Goal: Task Accomplishment & Management: Use online tool/utility

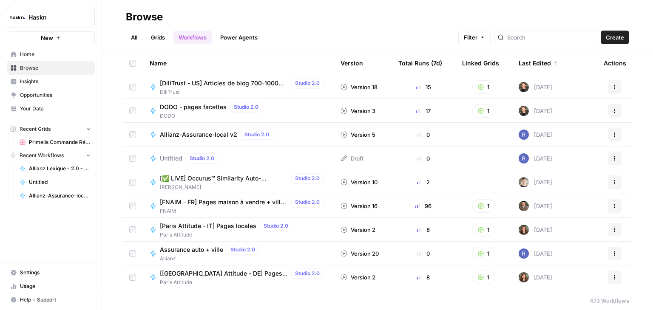
click at [217, 137] on span "Allianz-Assurance-local v2" at bounding box center [198, 134] width 77 height 8
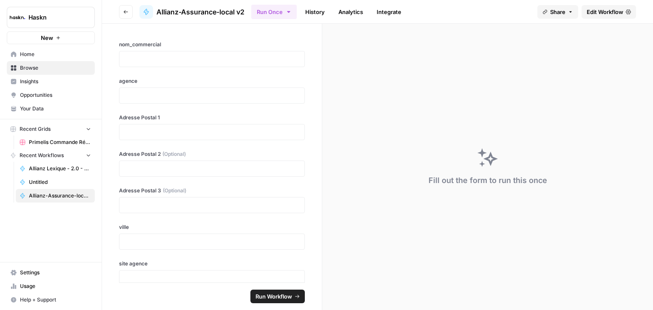
click at [616, 10] on span "Edit Workflow" at bounding box center [604, 12] width 37 height 8
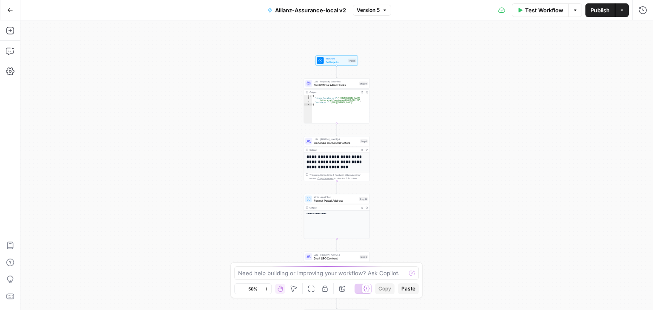
click at [440, 130] on div "**********" at bounding box center [336, 165] width 632 height 290
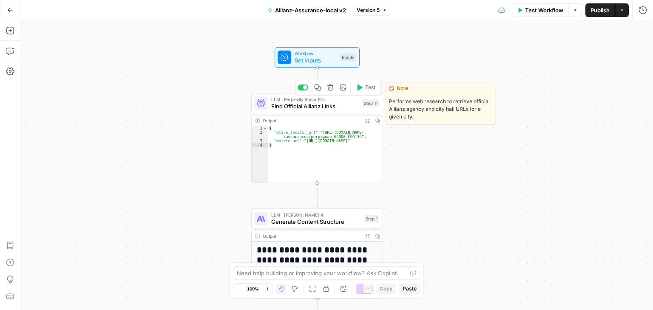
click at [287, 111] on div "LLM · Perplexity Sonar Pro Find Official Allianz Links Step 11 Copy step Delete…" at bounding box center [317, 103] width 132 height 20
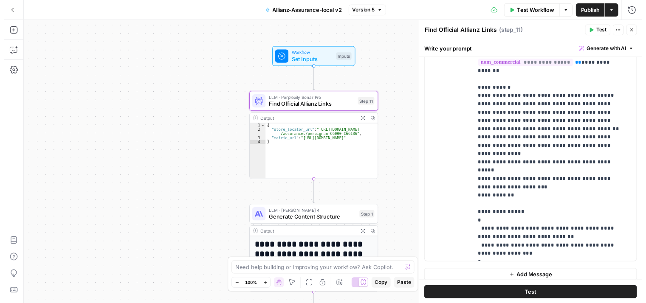
scroll to position [520, 0]
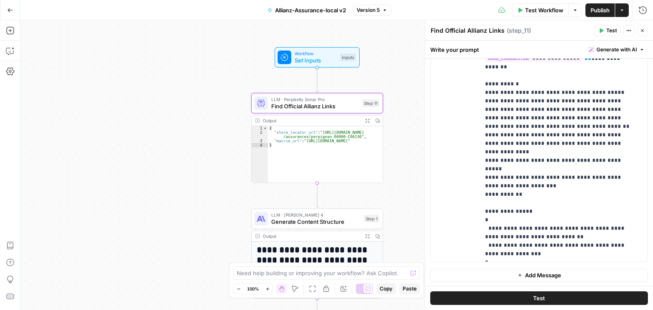
click at [644, 25] on button "Close" at bounding box center [641, 30] width 11 height 11
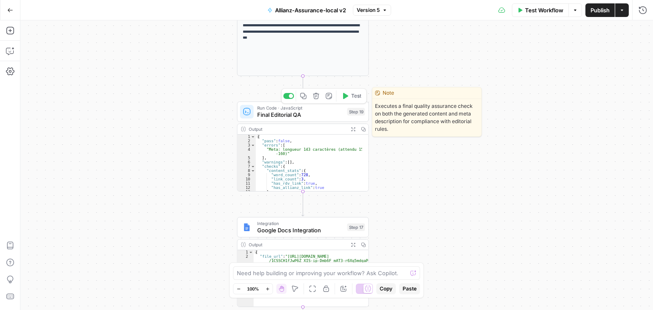
click at [270, 114] on span "Final Editorial QA" at bounding box center [300, 114] width 87 height 8
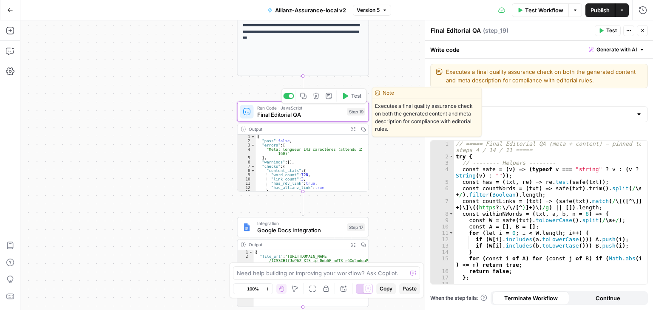
click at [353, 97] on span "Test" at bounding box center [356, 96] width 10 height 8
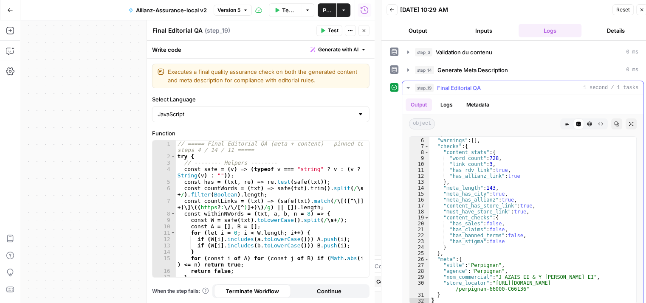
scroll to position [7, 0]
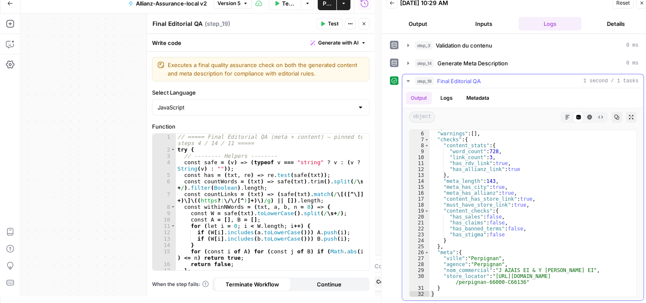
type textarea "**********"
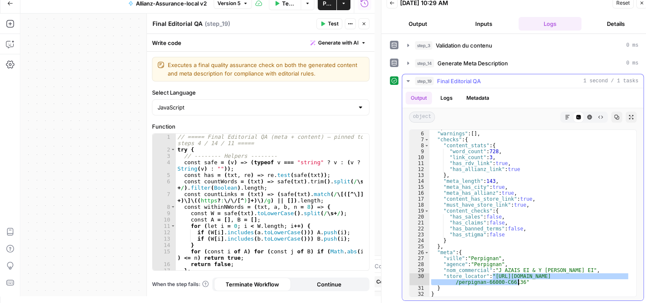
drag, startPoint x: 492, startPoint y: 272, endPoint x: 517, endPoint y: 281, distance: 26.5
click at [517, 281] on div "] , "warnings" : [ ] , "checks" : { "content_stats" : { "word_count" : 728 , "l…" at bounding box center [530, 214] width 201 height 179
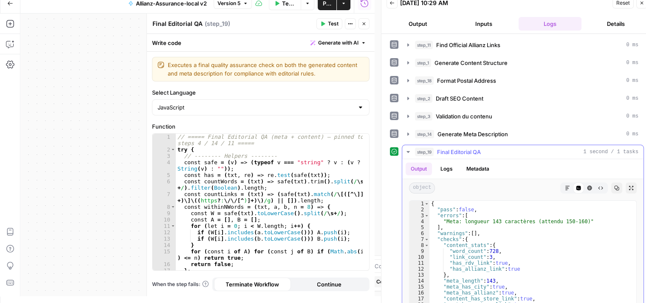
scroll to position [0, 0]
click at [367, 23] on button "Close" at bounding box center [364, 23] width 11 height 11
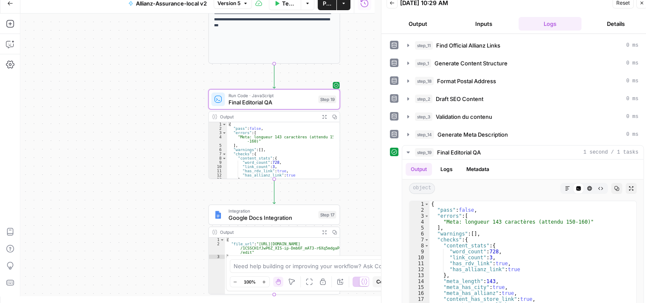
drag, startPoint x: 202, startPoint y: 131, endPoint x: 153, endPoint y: 122, distance: 49.4
click at [153, 122] on div "**********" at bounding box center [197, 155] width 354 height 283
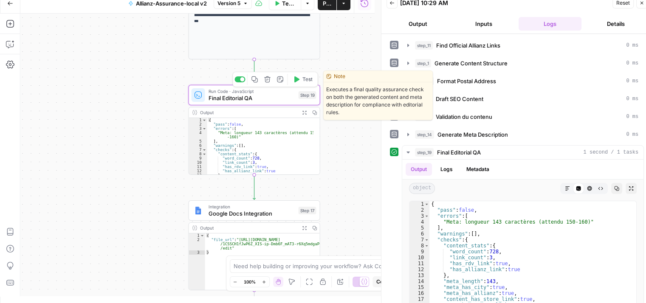
click at [237, 79] on div at bounding box center [240, 79] width 11 height 6
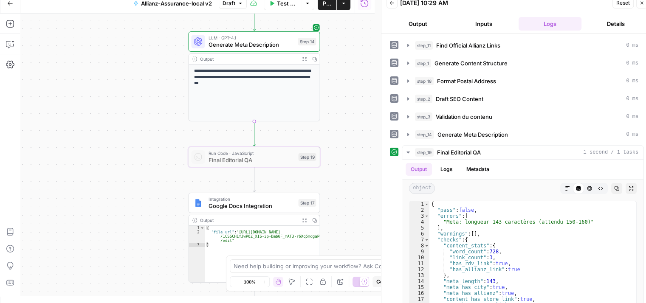
click at [116, 96] on div "**********" at bounding box center [197, 155] width 354 height 283
click at [6, 24] on icon "button" at bounding box center [10, 24] width 8 height 8
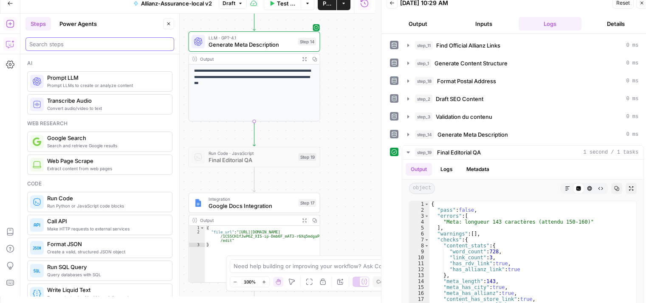
click at [57, 44] on input "search" at bounding box center [99, 44] width 141 height 8
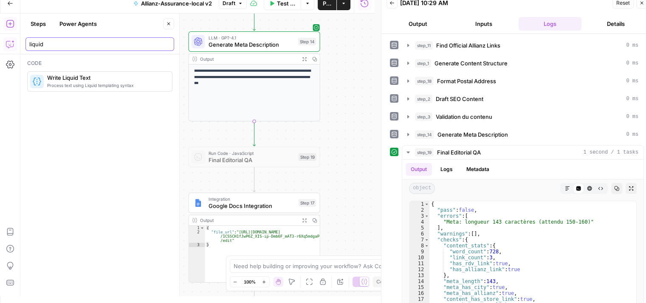
type input "liquid"
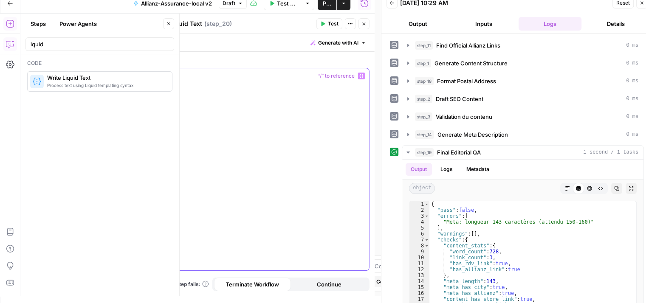
click at [285, 128] on div at bounding box center [261, 169] width 217 height 202
click at [362, 74] on icon "button" at bounding box center [361, 76] width 4 height 4
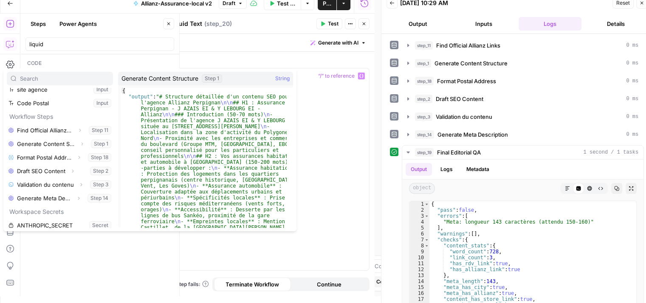
scroll to position [95, 0]
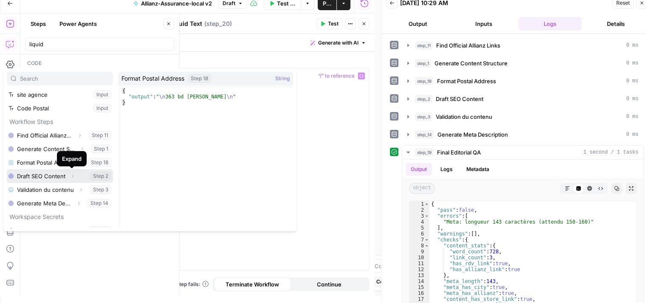
click at [73, 179] on button "Expand" at bounding box center [72, 176] width 11 height 11
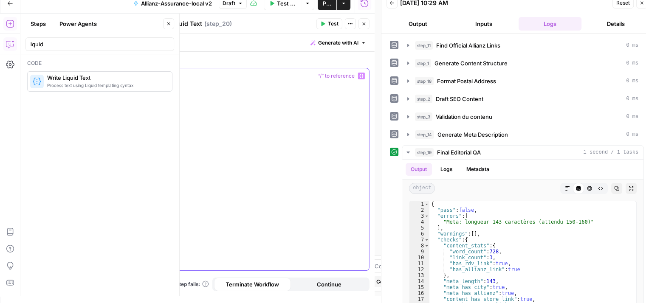
click at [336, 157] on div at bounding box center [261, 169] width 217 height 202
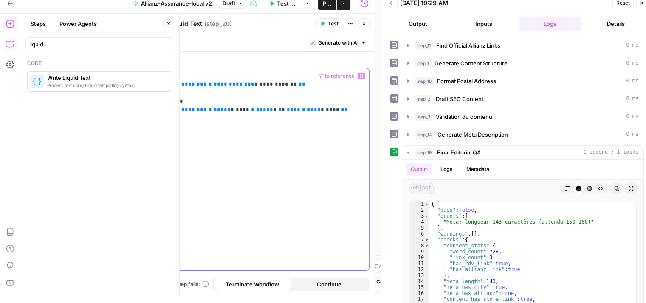
click at [227, 97] on p "**********" at bounding box center [261, 97] width 207 height 51
click at [181, 84] on span "**********" at bounding box center [186, 85] width 41 height 6
click at [180, 109] on span "**********" at bounding box center [186, 110] width 41 height 6
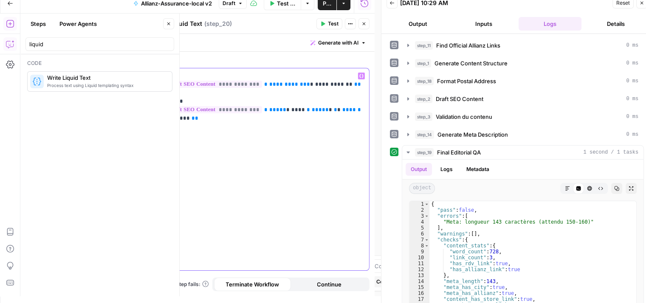
click at [237, 141] on div "**********" at bounding box center [261, 169] width 217 height 202
click at [331, 25] on span "Test" at bounding box center [333, 24] width 11 height 8
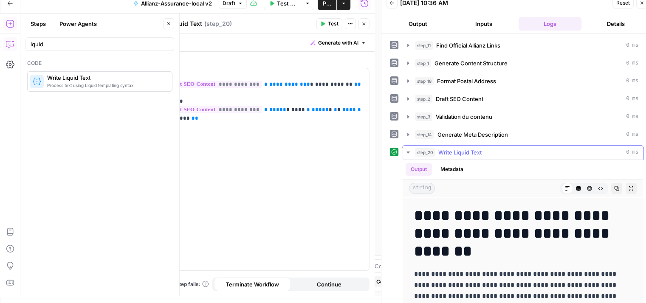
scroll to position [0, 0]
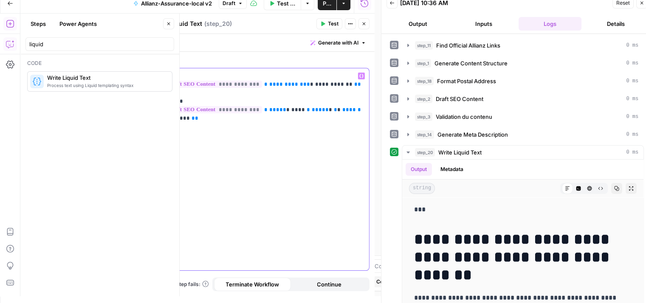
click at [186, 102] on p "**********" at bounding box center [261, 97] width 207 height 51
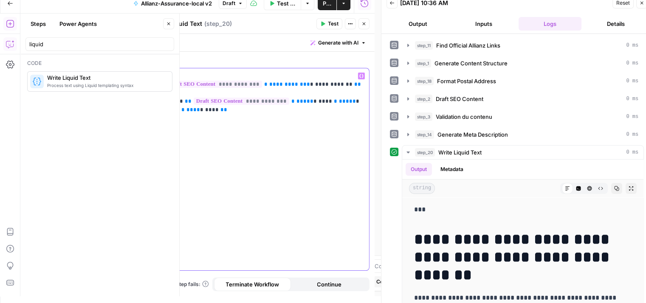
click at [187, 73] on p "**********" at bounding box center [261, 97] width 207 height 51
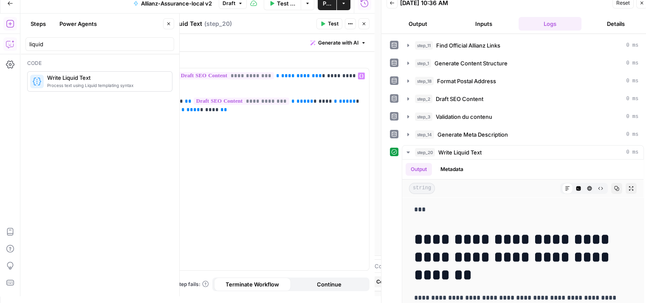
click at [325, 25] on icon "button" at bounding box center [322, 23] width 5 height 5
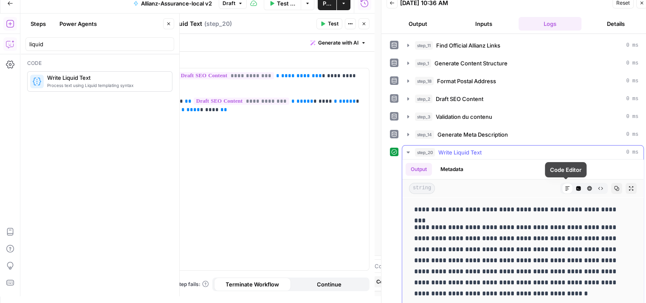
click at [573, 186] on button "Code Editor" at bounding box center [578, 188] width 11 height 11
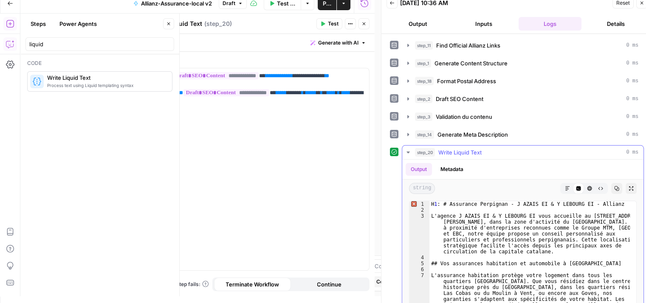
click at [585, 189] on button "HTML Viewer" at bounding box center [589, 188] width 11 height 11
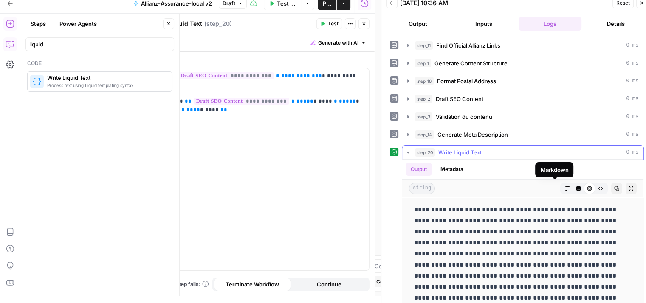
click at [565, 188] on icon "button" at bounding box center [567, 188] width 5 height 5
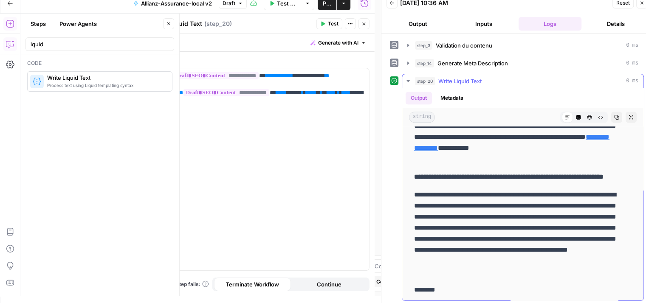
scroll to position [1085, 0]
click at [236, 122] on div "**********" at bounding box center [261, 169] width 217 height 202
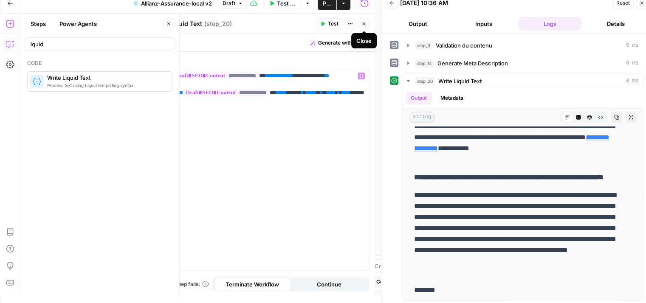
click at [368, 28] on button "Close" at bounding box center [364, 23] width 11 height 11
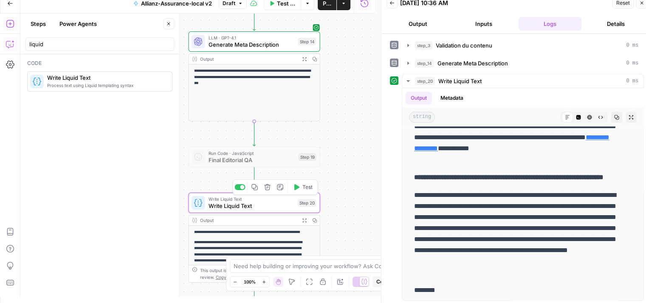
click at [274, 201] on span "Write Liquid Text" at bounding box center [252, 199] width 86 height 7
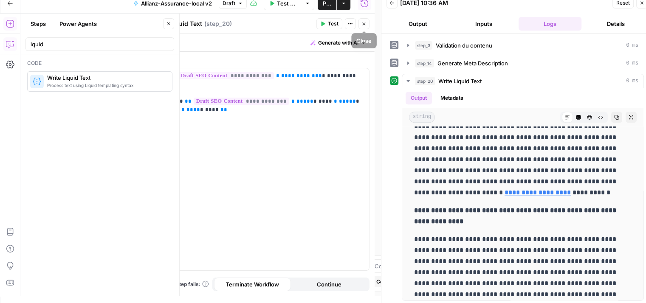
click at [364, 25] on icon "button" at bounding box center [364, 23] width 5 height 5
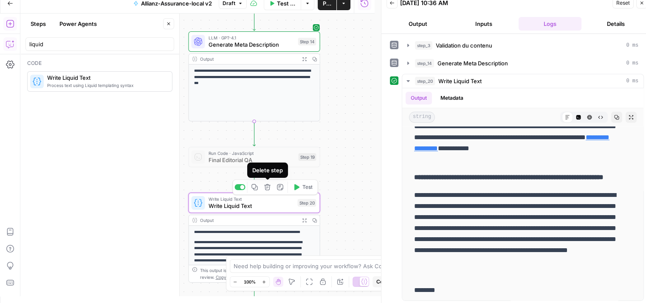
click at [266, 190] on icon "button" at bounding box center [267, 187] width 6 height 6
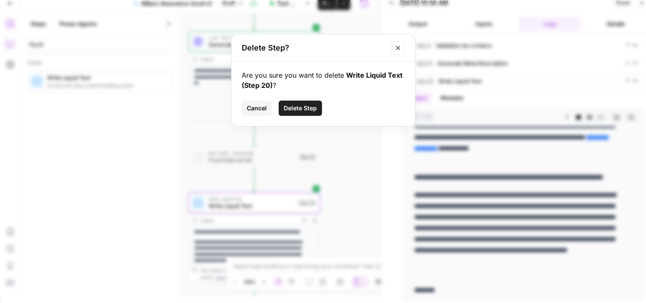
click at [302, 103] on button "Delete Step" at bounding box center [300, 108] width 43 height 15
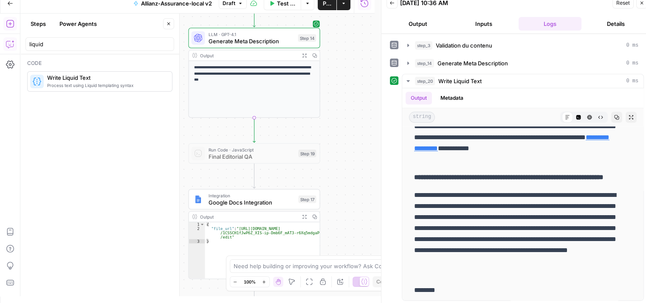
click at [171, 28] on button "Close" at bounding box center [168, 23] width 11 height 11
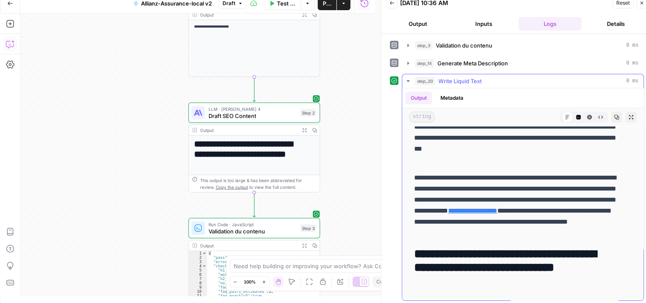
scroll to position [0, 0]
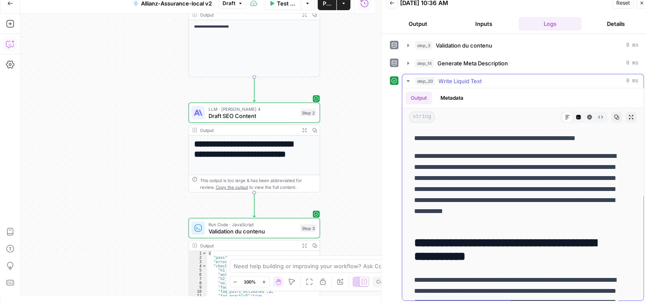
click at [405, 83] on button "step_20 Write Liquid Text 0 ms" at bounding box center [522, 81] width 241 height 14
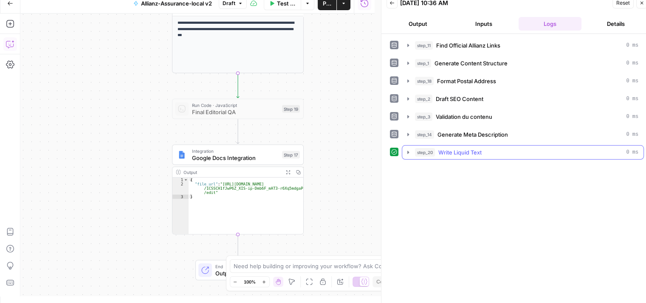
click at [407, 153] on icon "button" at bounding box center [408, 152] width 7 height 7
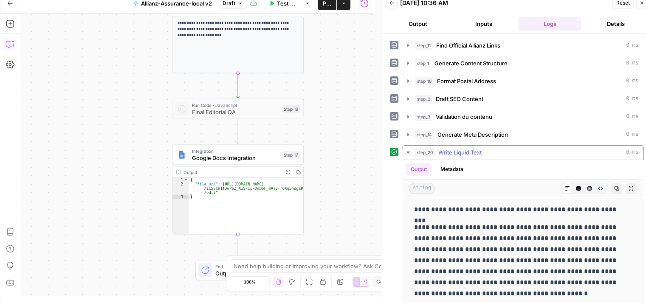
click at [407, 153] on icon "button" at bounding box center [408, 152] width 7 height 7
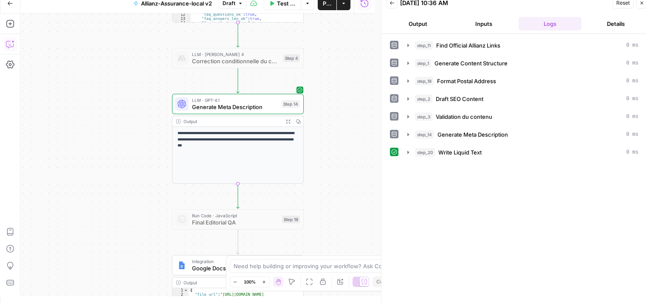
click at [285, 10] on div "Test Workflow Options Publish Actions Run History" at bounding box center [311, 3] width 128 height 20
click at [273, 5] on icon "button" at bounding box center [271, 3] width 5 height 5
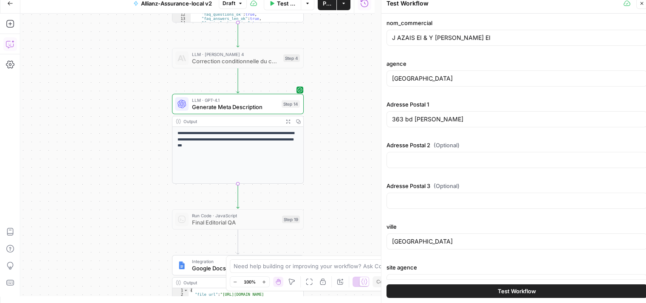
click at [462, 47] on div "nom_commercial J AZAIS EI & Y LEBOURG EI" at bounding box center [517, 34] width 261 height 31
click at [470, 41] on input "J AZAIS EI & Y [PERSON_NAME] EI" at bounding box center [517, 38] width 250 height 8
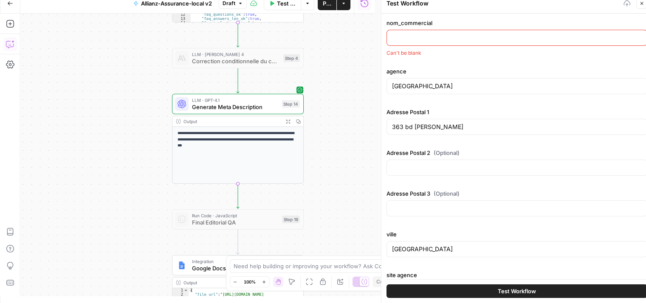
paste input "[PERSON_NAME] MAZZONI EI"
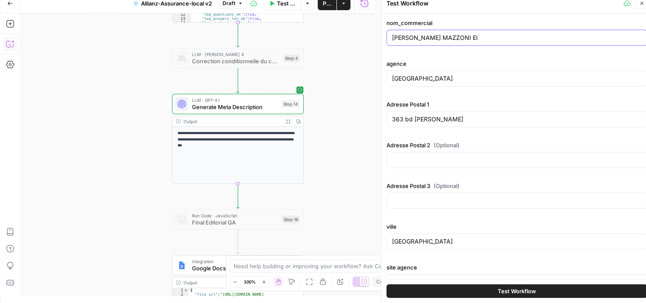
type input "[PERSON_NAME] MAZZONI EI"
click at [435, 84] on div "[GEOGRAPHIC_DATA]" at bounding box center [517, 79] width 261 height 16
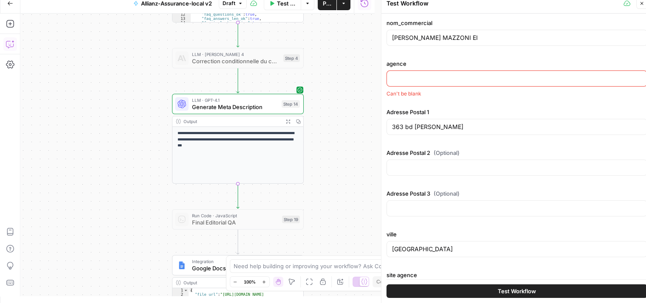
paste input "[GEOGRAPHIC_DATA]"
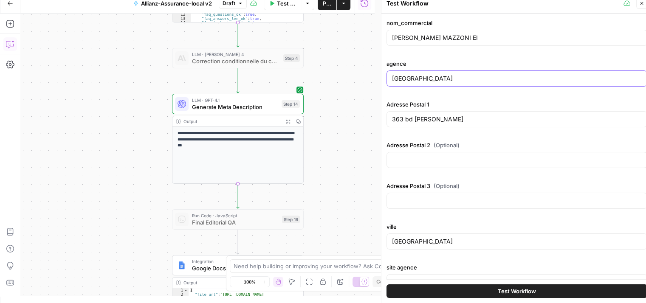
type input "[GEOGRAPHIC_DATA]"
click at [431, 120] on input "363 bd [PERSON_NAME]" at bounding box center [517, 119] width 250 height 8
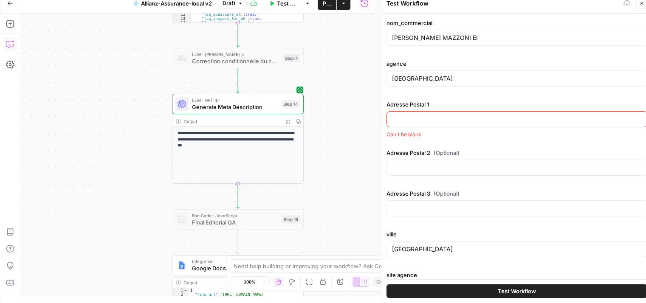
paste input "[STREET_ADDRESS]"
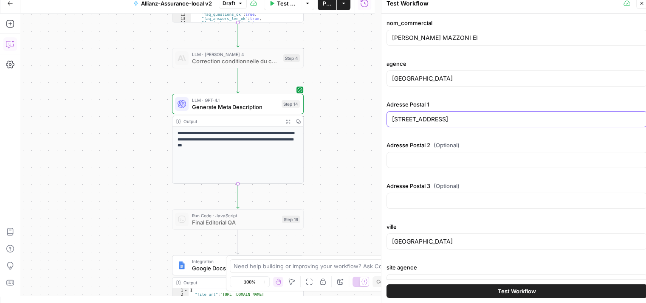
type input "[STREET_ADDRESS]"
click at [442, 162] on input "Adresse Postal 2 (Optional)" at bounding box center [517, 160] width 250 height 8
paste input "IMMEUBLE LES PALMIERS"
type input "IMMEUBLE LES PALMIERS"
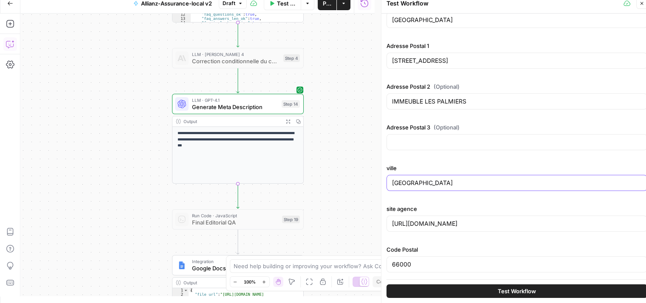
click at [432, 182] on input "[GEOGRAPHIC_DATA]" at bounding box center [517, 183] width 250 height 8
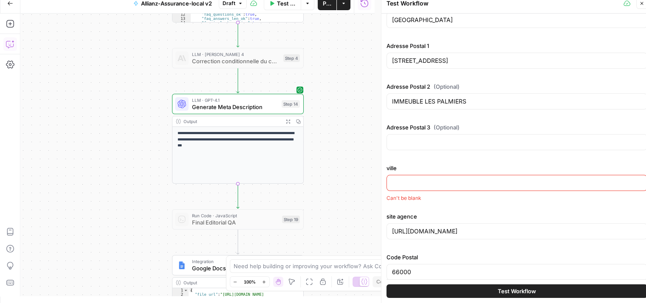
paste input "BASTIA"
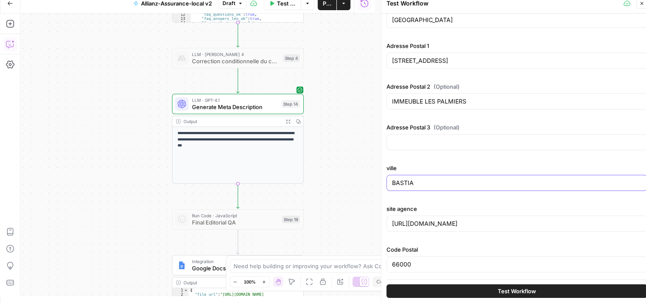
type input "BASTIA"
click at [418, 265] on input "66000" at bounding box center [517, 264] width 250 height 8
paste input "20600"
type input "20600"
click at [441, 221] on input "[URL][DOMAIN_NAME]" at bounding box center [517, 224] width 250 height 8
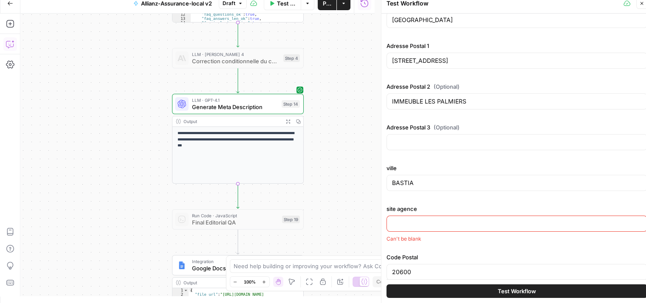
paste input "[URL][DOMAIN_NAME]"
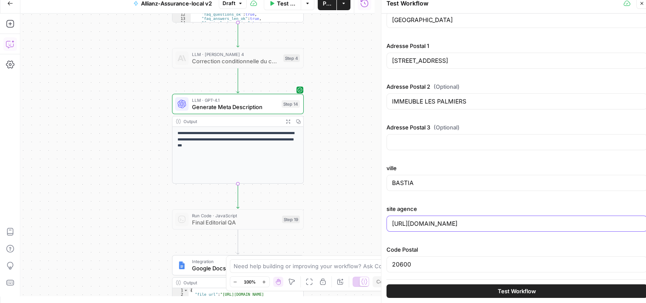
type input "[URL][DOMAIN_NAME]"
click at [536, 289] on button "Test Workflow" at bounding box center [517, 292] width 261 height 14
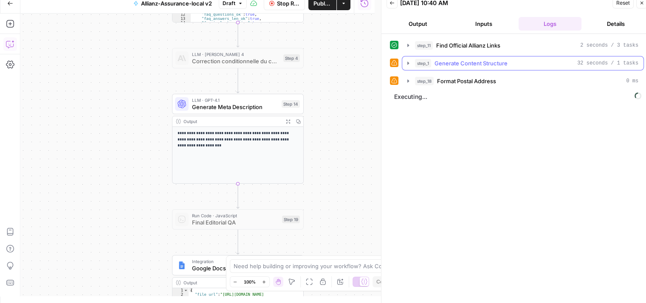
click at [404, 66] on button "step_1 Generate Content Structure 32 seconds / 1 tasks" at bounding box center [522, 64] width 241 height 14
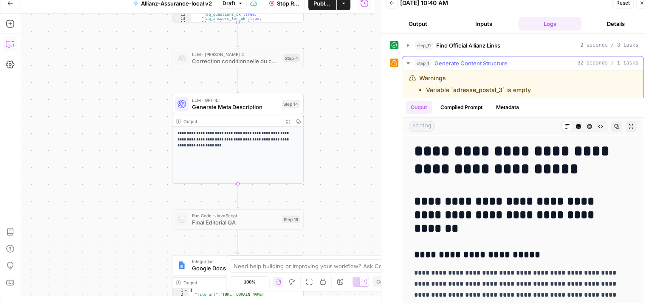
click at [404, 66] on button "step_1 Generate Content Structure 32 seconds / 1 tasks" at bounding box center [522, 64] width 241 height 14
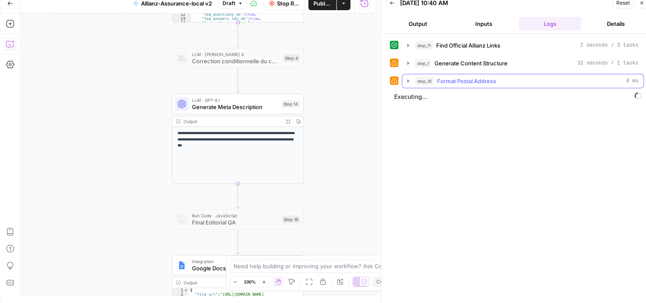
click at [407, 80] on icon "button" at bounding box center [408, 80] width 2 height 3
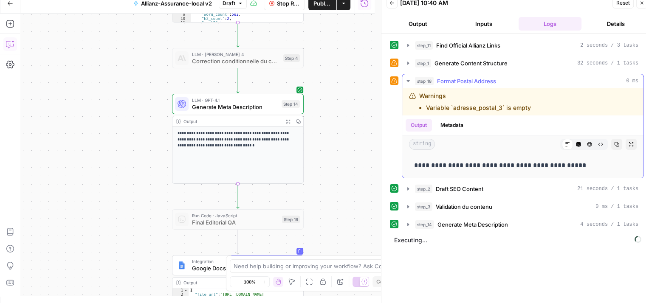
click at [406, 82] on icon "button" at bounding box center [408, 81] width 7 height 7
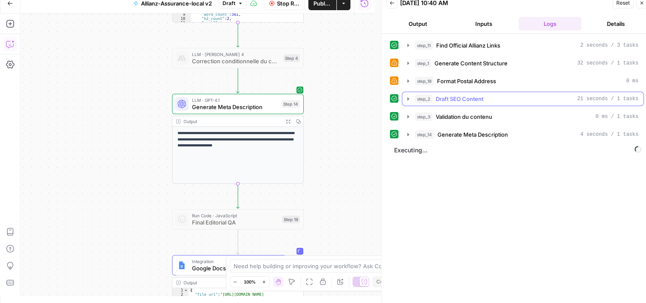
click at [406, 99] on icon "button" at bounding box center [408, 99] width 7 height 7
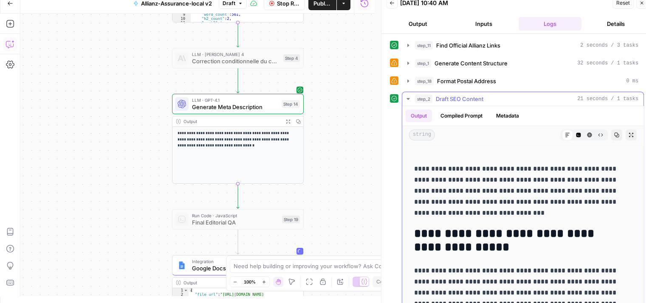
scroll to position [59, 0]
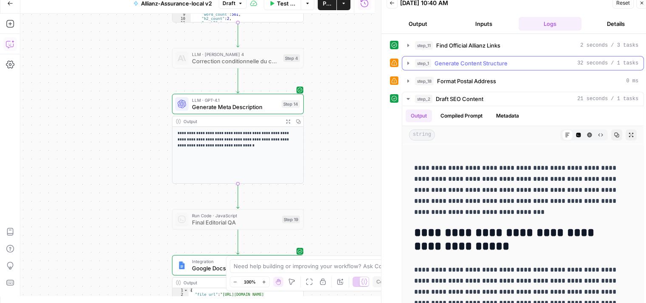
click at [404, 62] on button "step_1 Generate Content Structure 32 seconds / 1 tasks" at bounding box center [522, 64] width 241 height 14
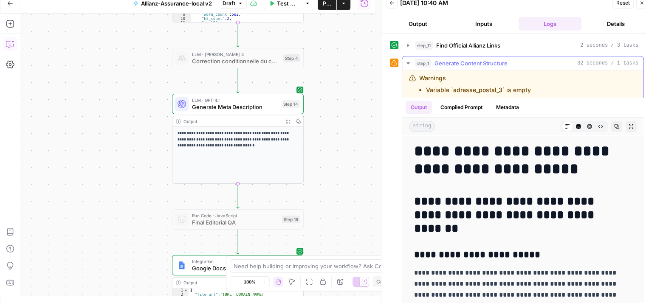
click at [404, 62] on button "step_1 Generate Content Structure 32 seconds / 1 tasks" at bounding box center [522, 64] width 241 height 14
click at [407, 63] on icon "button" at bounding box center [408, 63] width 7 height 7
click at [407, 64] on icon "button" at bounding box center [408, 63] width 7 height 7
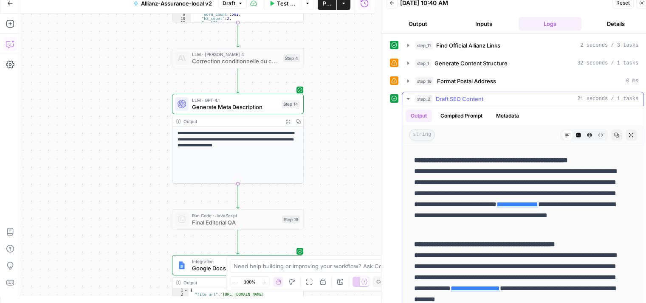
scroll to position [831, 0]
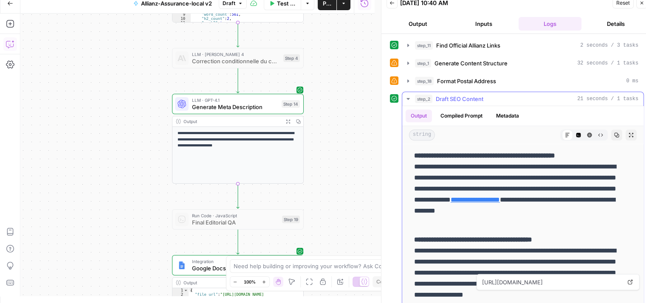
click at [506, 287] on link "**********" at bounding box center [519, 284] width 80 height 6
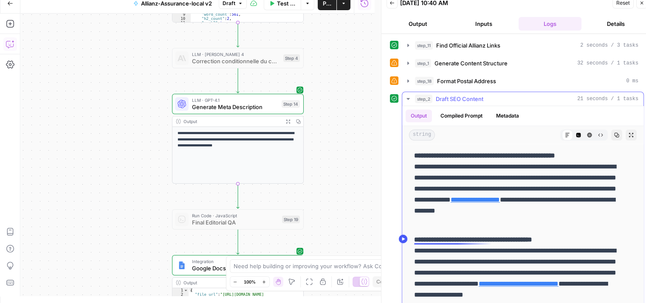
scroll to position [64, 0]
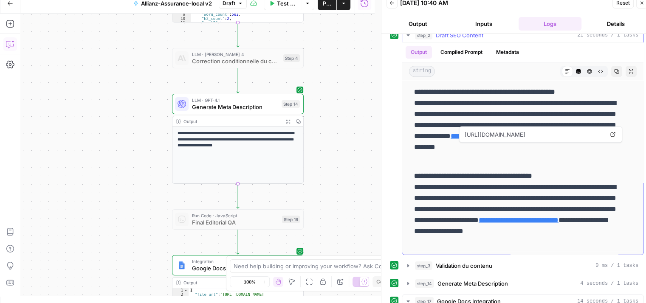
drag, startPoint x: 500, startPoint y: 147, endPoint x: 504, endPoint y: 129, distance: 17.8
click at [500, 139] on link "**********" at bounding box center [475, 136] width 49 height 6
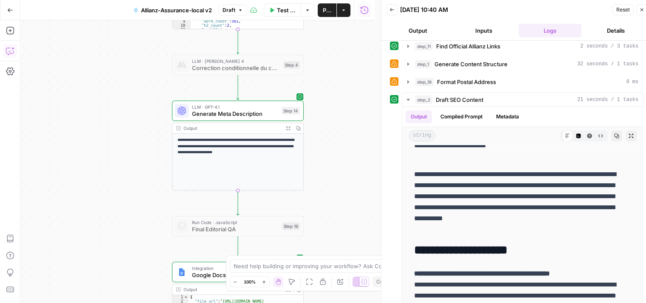
scroll to position [0, 0]
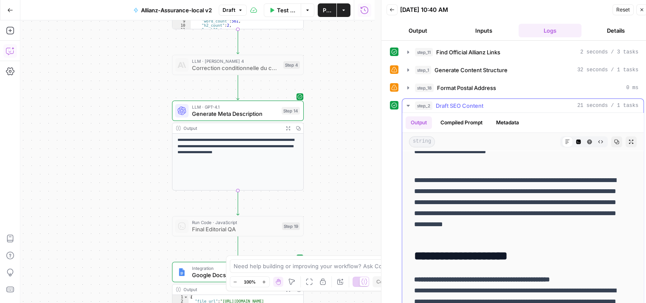
click at [406, 107] on icon "button" at bounding box center [408, 105] width 7 height 7
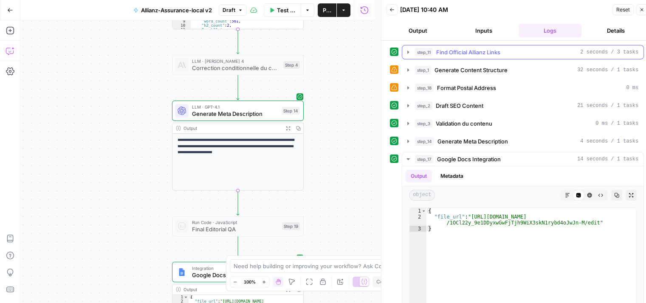
click at [410, 51] on icon "button" at bounding box center [408, 52] width 7 height 7
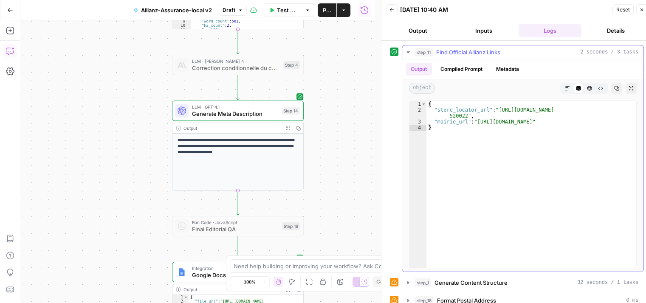
click at [409, 53] on icon "button" at bounding box center [408, 52] width 7 height 7
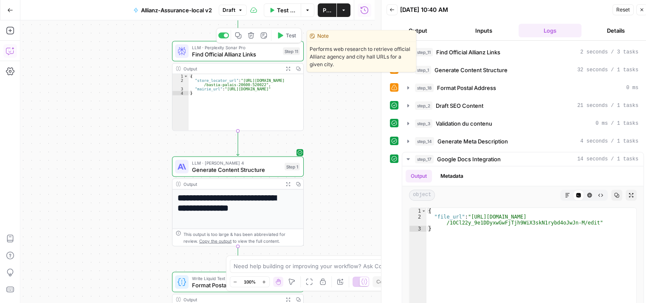
click at [208, 58] on div "LLM · Perplexity Sonar Pro Find Official Allianz Links Step 11 Copy step Delete…" at bounding box center [238, 51] width 132 height 20
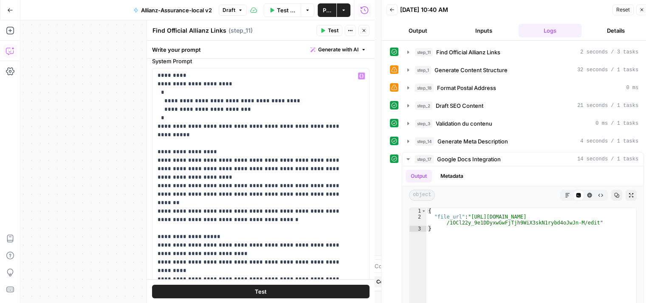
scroll to position [66, 0]
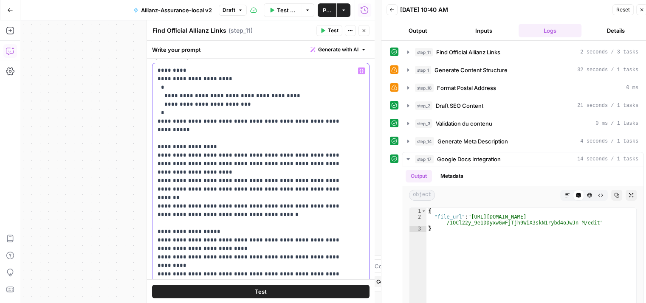
drag, startPoint x: 233, startPoint y: 86, endPoint x: 274, endPoint y: 85, distance: 40.4
click at [274, 85] on p "**********" at bounding box center [255, 202] width 194 height 408
click at [266, 85] on p "**********" at bounding box center [255, 202] width 194 height 408
click at [273, 85] on p "**********" at bounding box center [255, 202] width 194 height 408
click at [257, 106] on p "**********" at bounding box center [255, 202] width 194 height 408
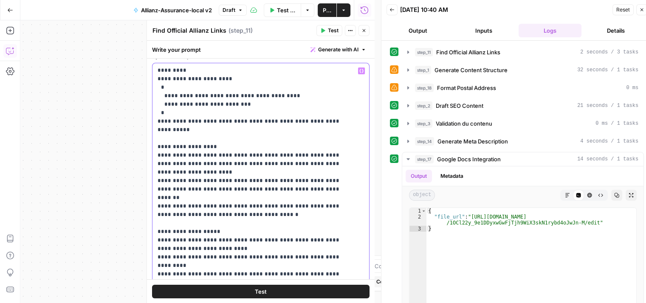
drag, startPoint x: 272, startPoint y: 86, endPoint x: 235, endPoint y: 87, distance: 37.4
click at [235, 87] on p "**********" at bounding box center [255, 202] width 194 height 408
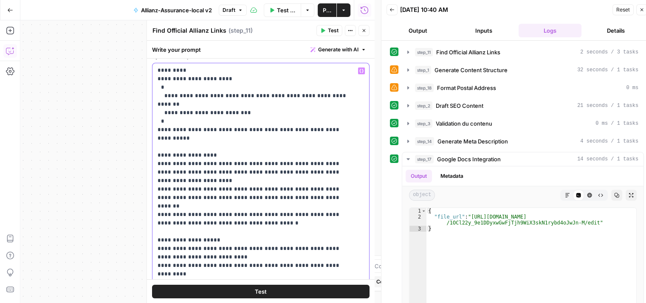
drag, startPoint x: 340, startPoint y: 137, endPoint x: 274, endPoint y: 140, distance: 66.8
click at [274, 140] on p "**********" at bounding box center [255, 202] width 194 height 408
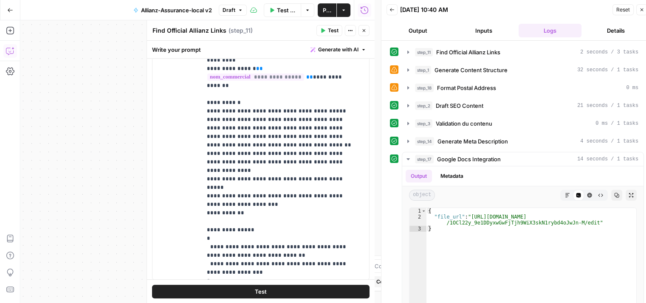
scroll to position [505, 0]
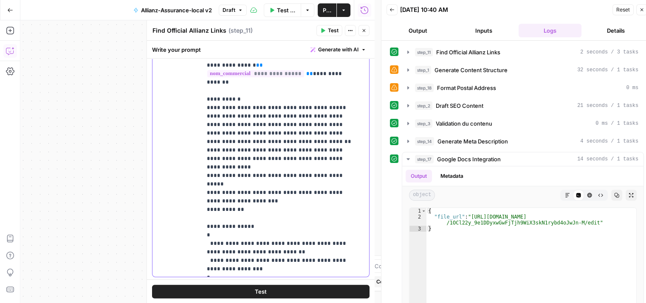
drag, startPoint x: 274, startPoint y: 122, endPoint x: 187, endPoint y: 127, distance: 87.2
click at [187, 127] on div "**********" at bounding box center [261, 133] width 217 height 287
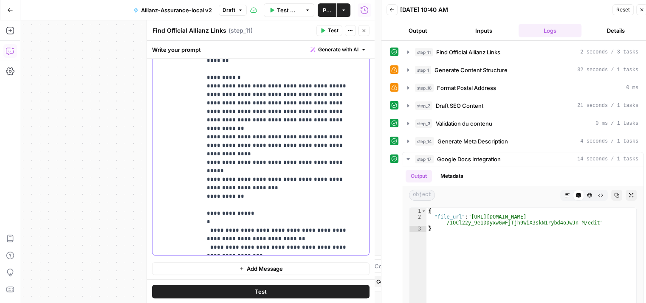
scroll to position [7, 0]
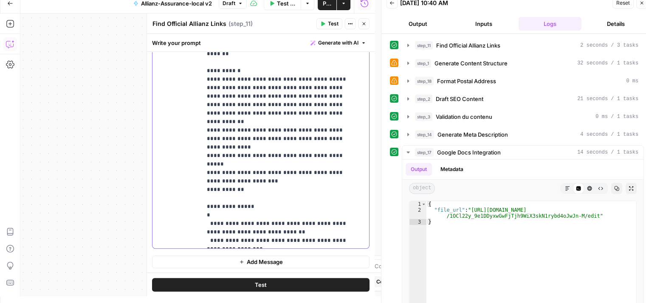
drag, startPoint x: 252, startPoint y: 204, endPoint x: 206, endPoint y: 207, distance: 45.5
click at [207, 207] on p "**********" at bounding box center [282, 105] width 151 height 280
click at [292, 281] on button "Test" at bounding box center [261, 285] width 218 height 14
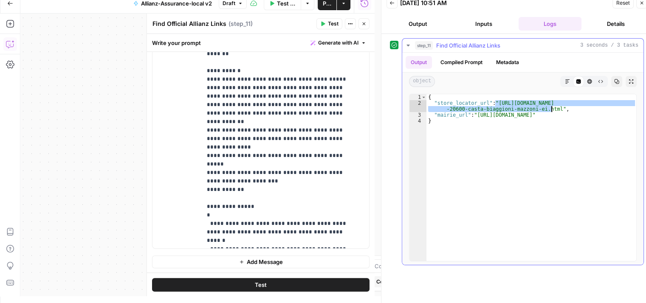
drag, startPoint x: 495, startPoint y: 102, endPoint x: 551, endPoint y: 107, distance: 56.8
click at [551, 107] on div "{ "store_locator_url" : "[URL][DOMAIN_NAME] -20600-casta-biaggioni-mazzoni-ei.h…" at bounding box center [532, 183] width 210 height 179
click at [464, 175] on div "{ "store_locator_url" : "[URL][DOMAIN_NAME] -20600-casta-biaggioni-mazzoni-ei.h…" at bounding box center [532, 183] width 210 height 179
type textarea "*"
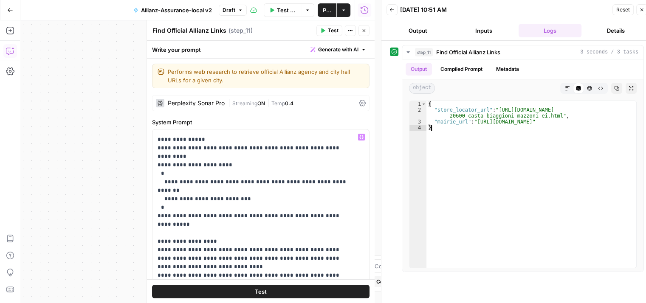
scroll to position [49, 0]
click at [280, 186] on p "**********" at bounding box center [255, 292] width 194 height 416
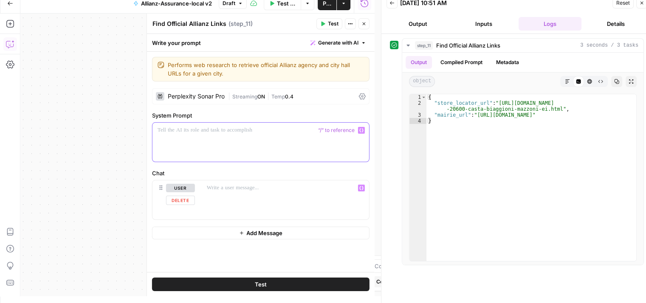
scroll to position [0, 0]
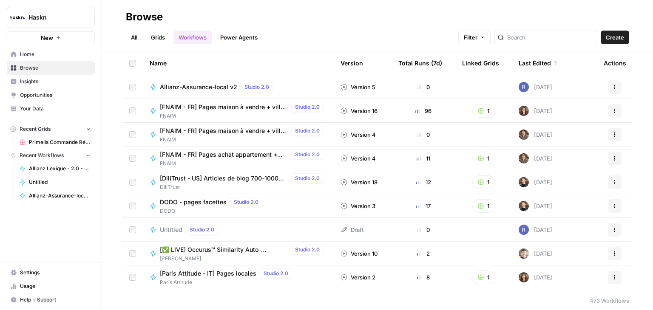
click at [215, 92] on td "Allianz-Assurance-local v2 Studio 2.0" at bounding box center [238, 86] width 191 height 23
click at [220, 88] on span "Allianz-Assurance-local v2" at bounding box center [198, 87] width 77 height 8
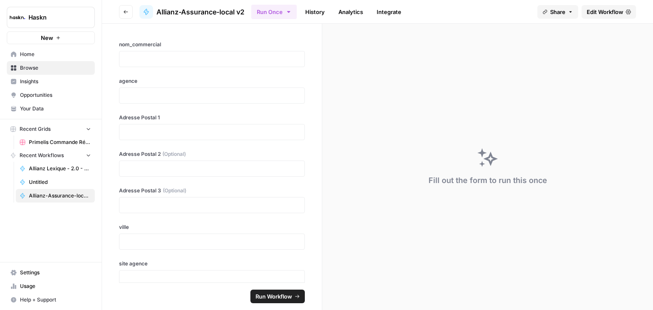
click at [608, 14] on span "Edit Workflow" at bounding box center [604, 12] width 37 height 8
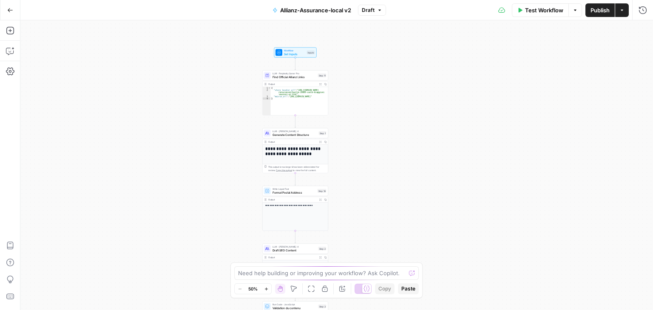
click at [396, 127] on div "**********" at bounding box center [336, 165] width 632 height 290
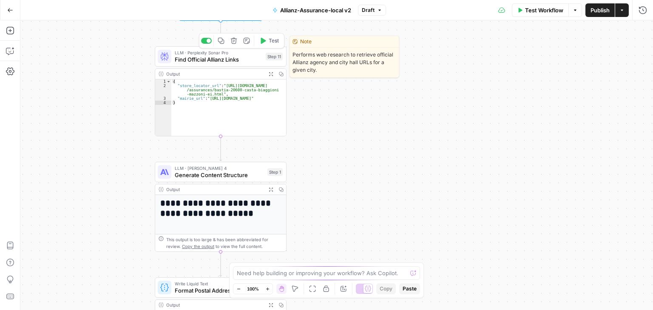
click at [201, 59] on span "Find Official Allianz Links" at bounding box center [219, 59] width 88 height 8
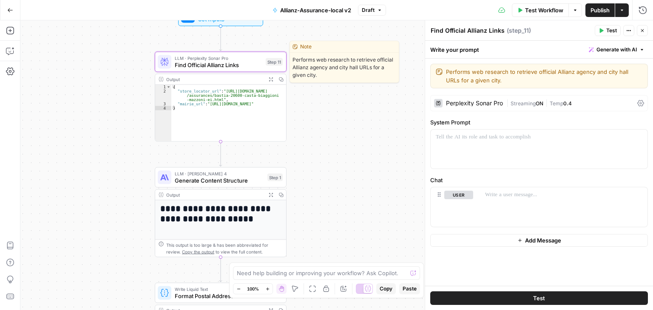
click at [184, 65] on span "Find Official Allianz Links" at bounding box center [219, 65] width 88 height 8
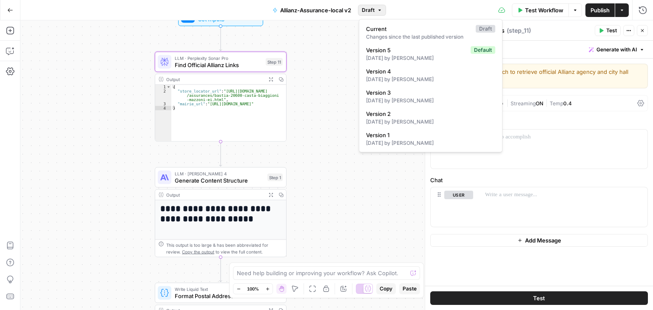
click at [383, 15] on button "Draft" at bounding box center [372, 10] width 28 height 11
click at [416, 54] on div "[DATE] by [PERSON_NAME]" at bounding box center [430, 58] width 129 height 8
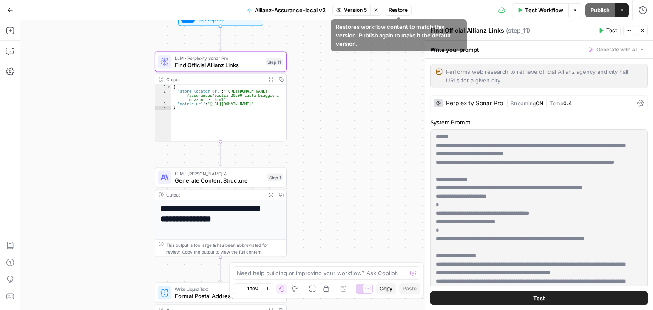
click at [401, 14] on button "Restore" at bounding box center [397, 10] width 27 height 11
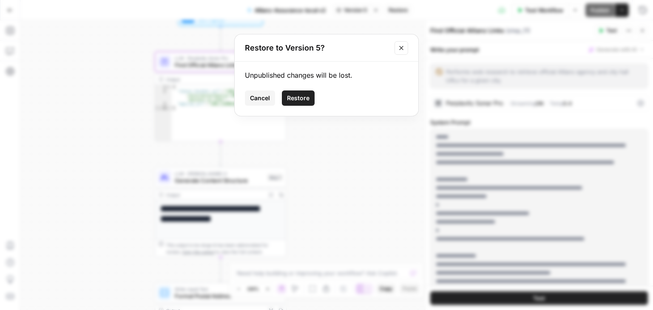
click at [305, 94] on span "Restore" at bounding box center [298, 98] width 23 height 8
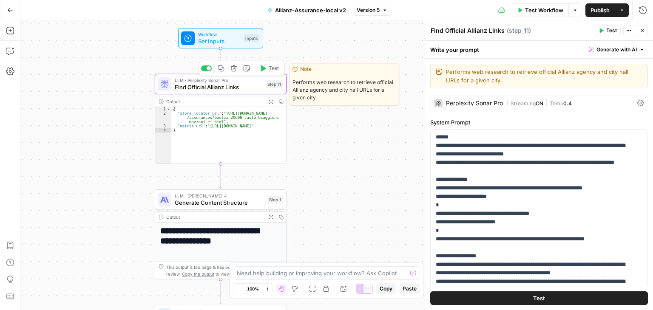
click at [188, 84] on span "Find Official Allianz Links" at bounding box center [219, 87] width 88 height 8
click at [196, 88] on span "Find Official Allianz Links" at bounding box center [219, 87] width 88 height 8
click at [191, 88] on span "Find Official Allianz Links" at bounding box center [219, 87] width 88 height 8
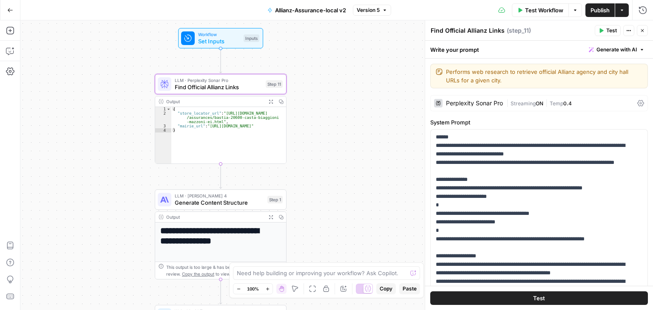
click at [606, 30] on span "Test" at bounding box center [611, 31] width 11 height 8
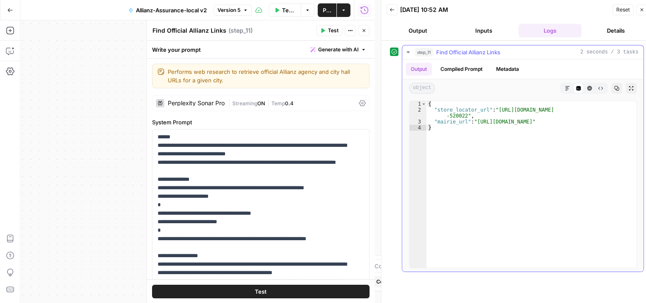
type textarea "**********"
drag, startPoint x: 495, startPoint y: 107, endPoint x: 464, endPoint y: 113, distance: 31.6
click at [464, 113] on div "{ "store_locator_url" : "[URL][DOMAIN_NAME] -520022" , "mairie_url" : "[URL][DO…" at bounding box center [532, 190] width 210 height 179
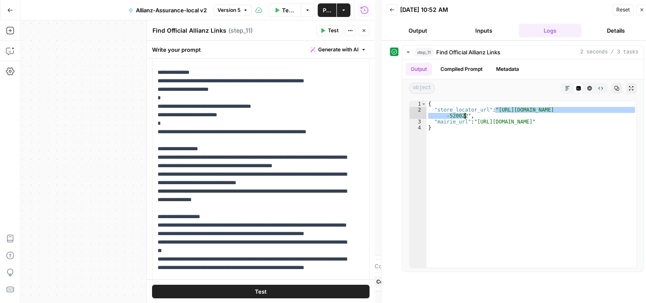
scroll to position [108, 0]
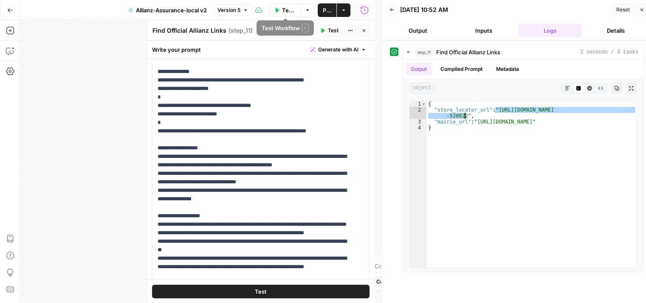
click at [281, 12] on button "Test Workflow" at bounding box center [285, 10] width 33 height 14
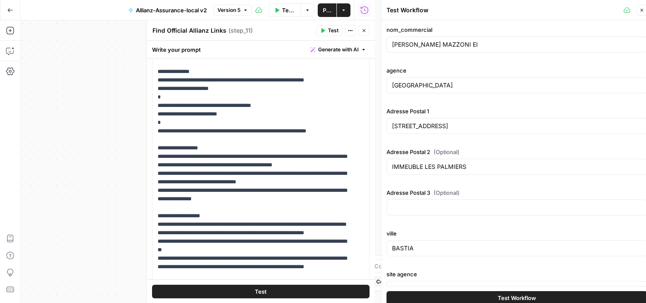
click at [122, 113] on div "**********" at bounding box center [197, 161] width 354 height 283
click at [294, 8] on span "Test Workflow" at bounding box center [289, 10] width 14 height 8
click at [362, 28] on icon "button" at bounding box center [364, 30] width 5 height 5
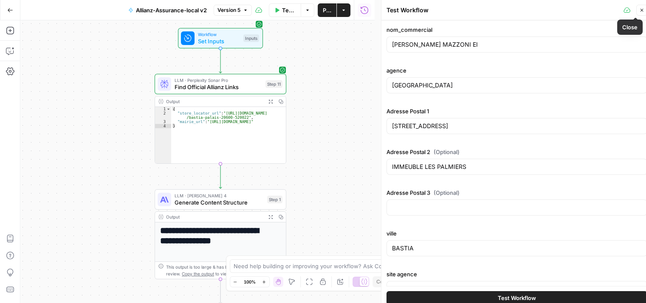
click at [644, 10] on button "Close" at bounding box center [641, 10] width 11 height 11
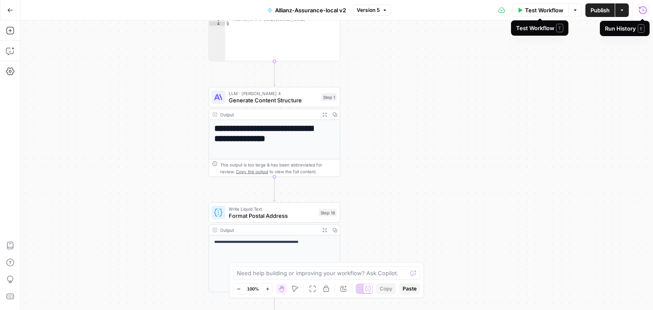
click at [545, 9] on span "Test Workflow" at bounding box center [544, 10] width 38 height 8
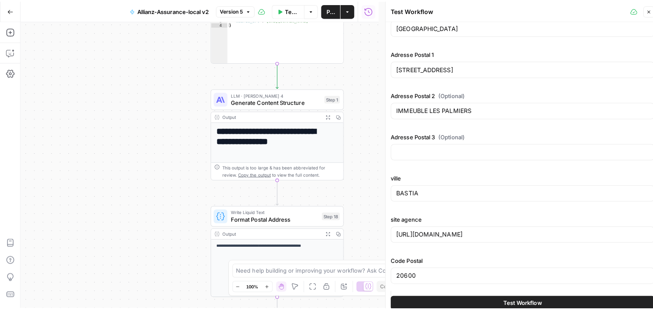
scroll to position [0, 0]
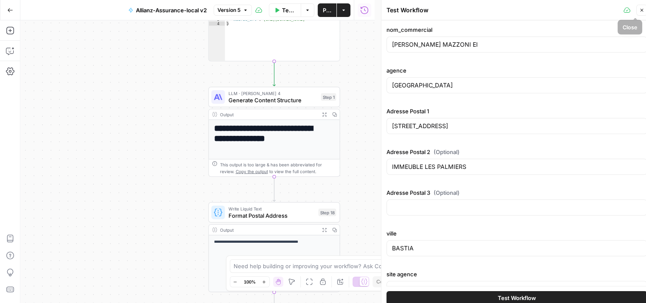
click at [645, 13] on button "Close" at bounding box center [641, 10] width 11 height 11
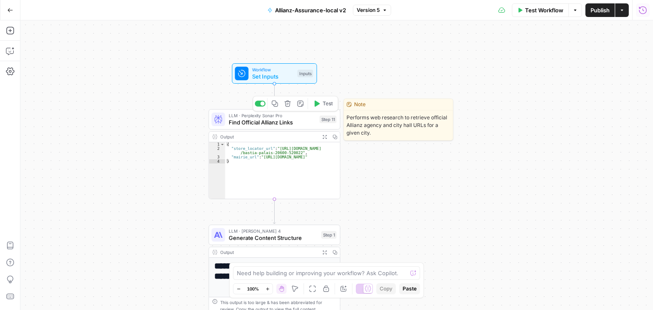
click at [235, 128] on div "LLM · Perplexity Sonar Pro Find Official Allianz Links Step 11 Copy step Delete…" at bounding box center [275, 119] width 132 height 20
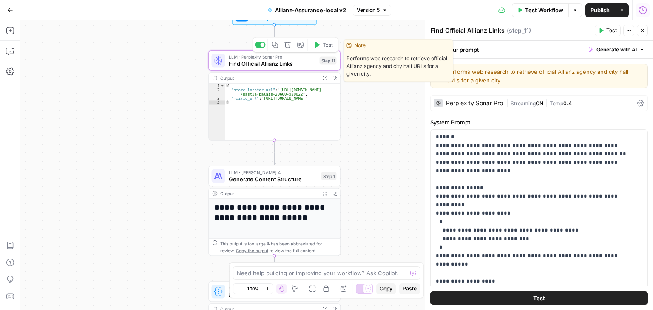
click at [246, 65] on span "Find Official Allianz Links" at bounding box center [273, 63] width 88 height 8
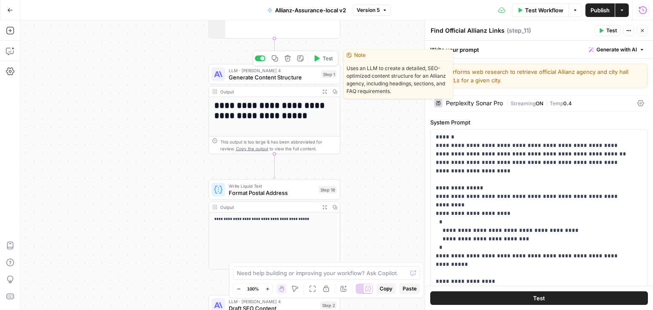
drag, startPoint x: 236, startPoint y: 75, endPoint x: 280, endPoint y: 100, distance: 51.0
click at [236, 75] on span "Generate Content Structure" at bounding box center [273, 77] width 89 height 8
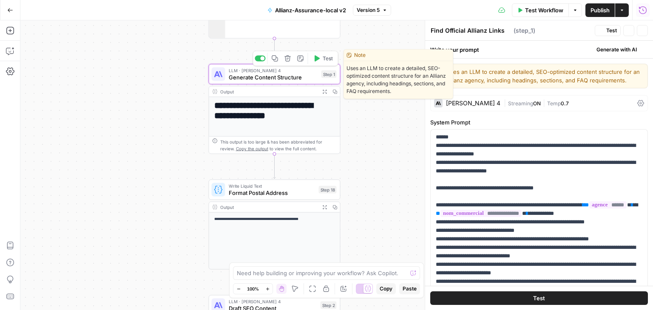
type textarea "Generate Content Structure"
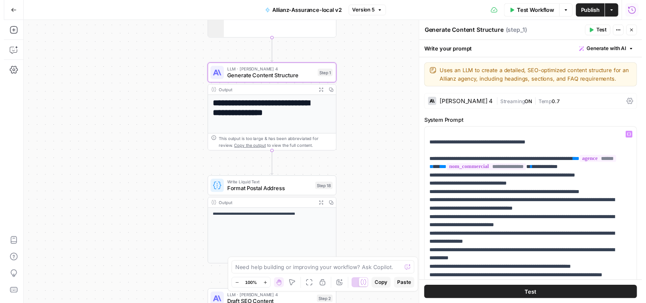
scroll to position [129, 0]
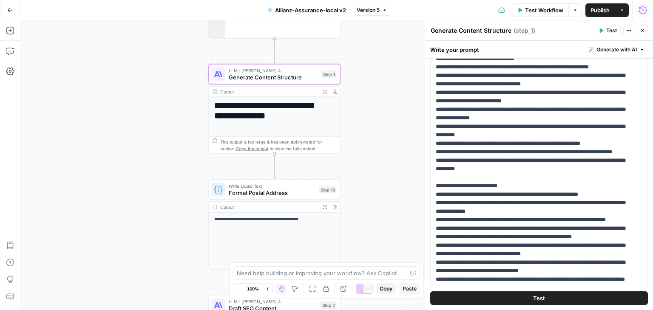
click at [606, 33] on span "Test" at bounding box center [611, 31] width 11 height 8
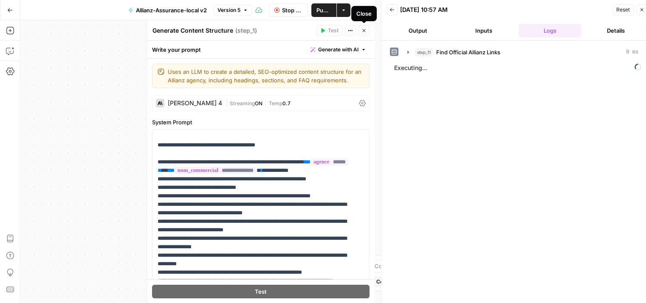
click at [365, 30] on icon "button" at bounding box center [364, 30] width 5 height 5
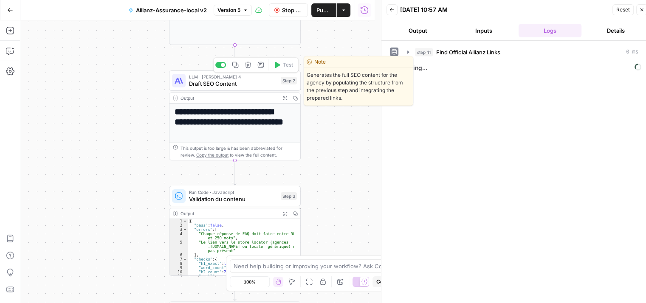
click at [198, 85] on span "Draft SEO Content" at bounding box center [233, 83] width 88 height 8
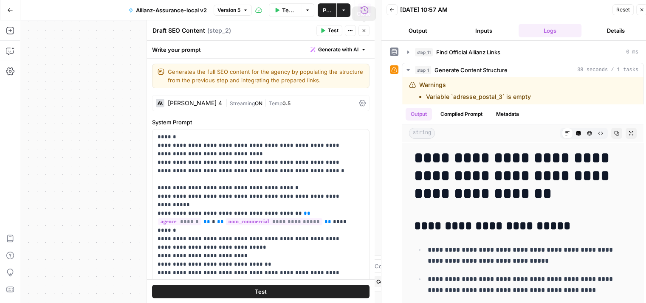
click at [367, 29] on button "Close" at bounding box center [364, 30] width 11 height 11
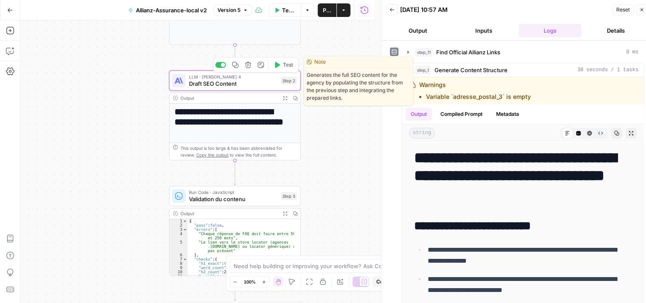
click at [286, 68] on span "Test" at bounding box center [288, 65] width 10 height 8
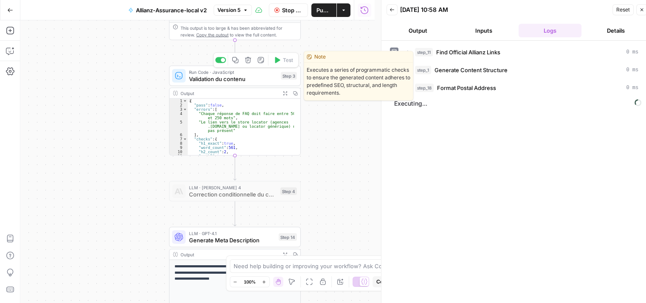
click at [201, 79] on span "Validation du contenu" at bounding box center [233, 79] width 88 height 8
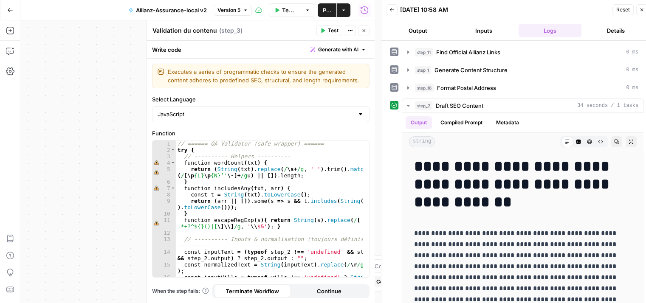
click at [367, 33] on button "Close" at bounding box center [364, 30] width 11 height 11
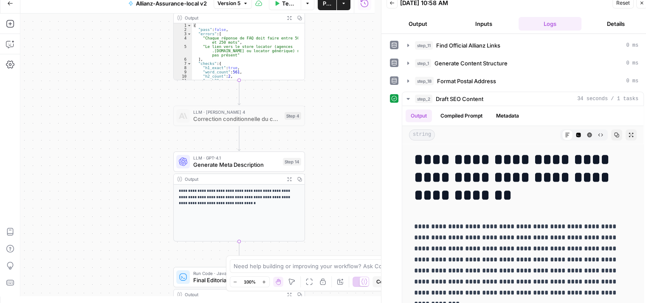
scroll to position [7, 6]
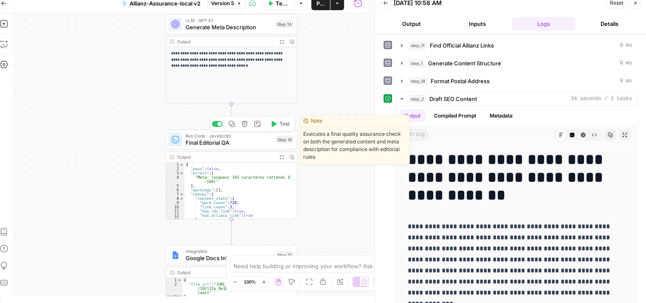
click at [219, 128] on div "Copy step Delete step Edit Note Test" at bounding box center [252, 123] width 85 height 15
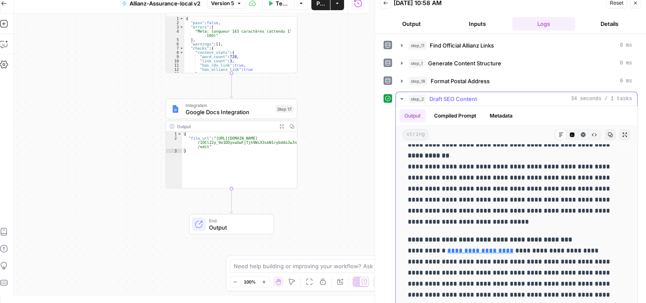
scroll to position [19, 0]
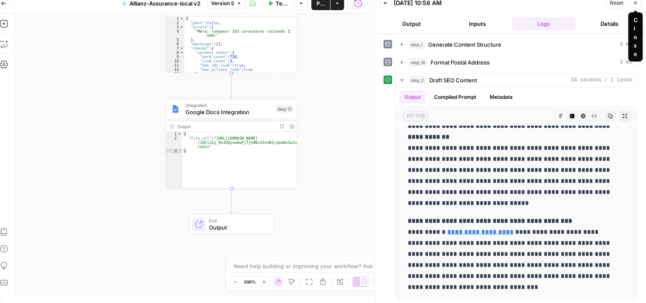
click at [636, 6] on button "Close" at bounding box center [635, 2] width 11 height 11
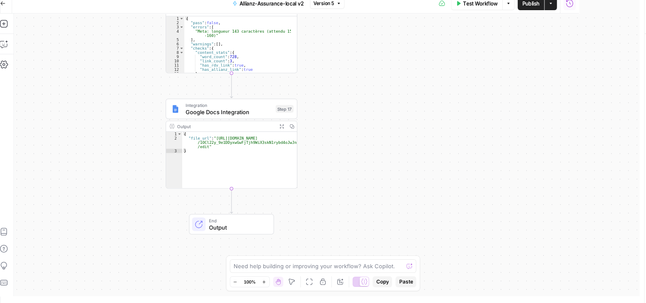
scroll to position [0, 0]
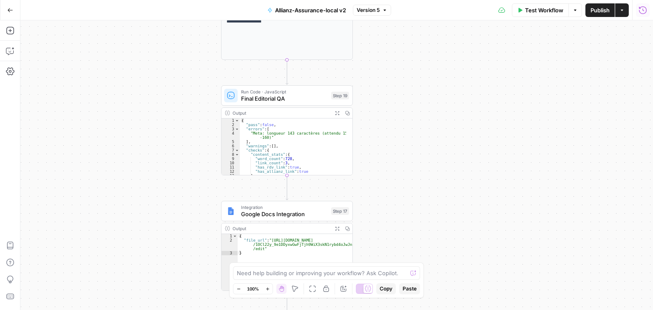
click at [527, 15] on button "Test Workflow" at bounding box center [540, 10] width 57 height 14
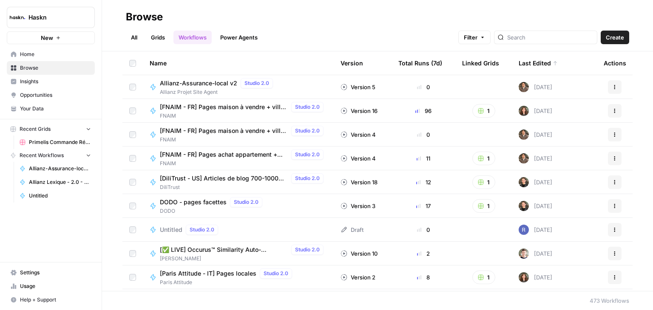
click at [27, 54] on span "Home" at bounding box center [55, 55] width 71 height 8
click at [207, 87] on span "Allianz-Assurance-local v2" at bounding box center [198, 83] width 77 height 8
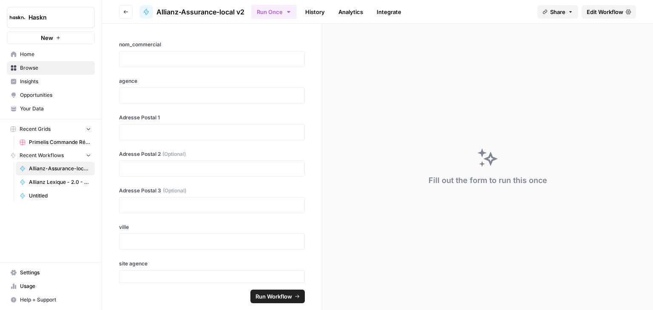
click at [598, 17] on link "Edit Workflow" at bounding box center [608, 12] width 54 height 14
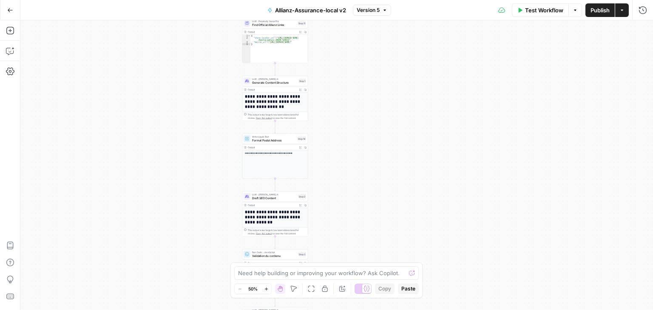
click at [437, 179] on div "**********" at bounding box center [336, 165] width 632 height 290
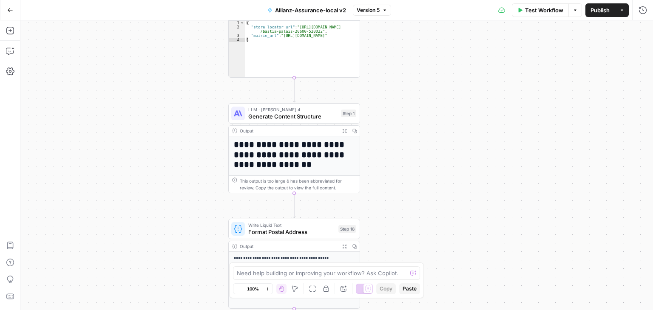
click at [127, 82] on div "**********" at bounding box center [336, 165] width 632 height 290
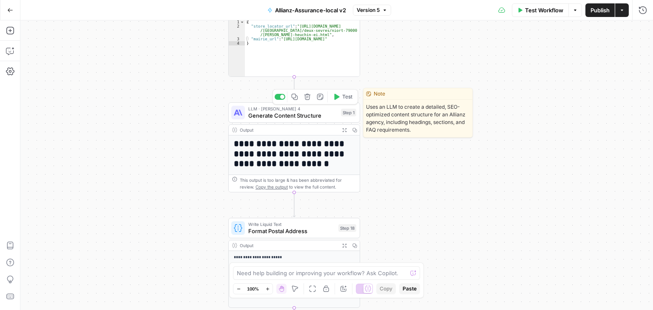
click at [271, 116] on span "Generate Content Structure" at bounding box center [292, 115] width 89 height 8
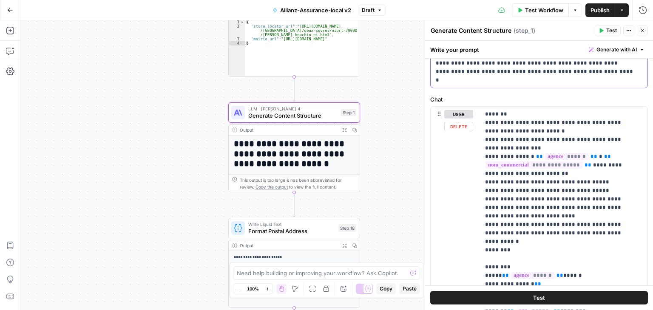
scroll to position [349, 0]
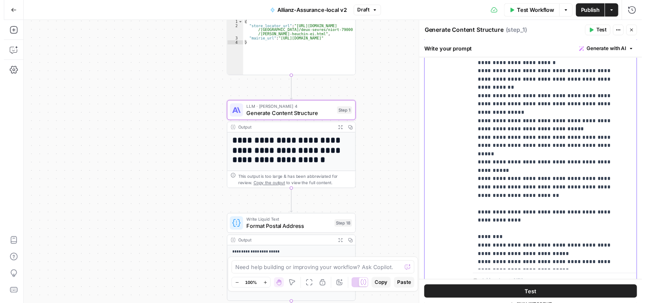
scroll to position [512, 0]
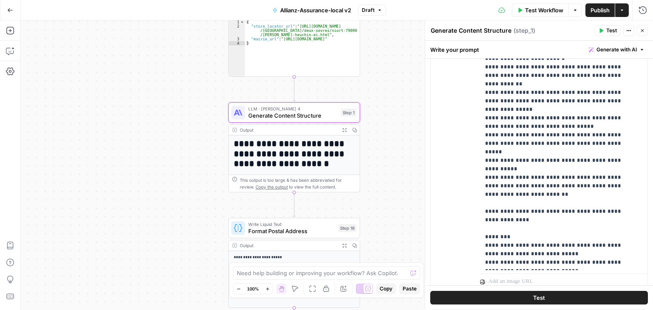
click at [570, 296] on button "Test" at bounding box center [539, 298] width 218 height 14
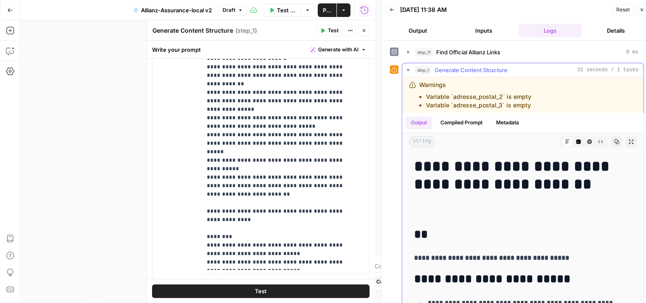
click at [406, 69] on icon "button" at bounding box center [408, 70] width 7 height 7
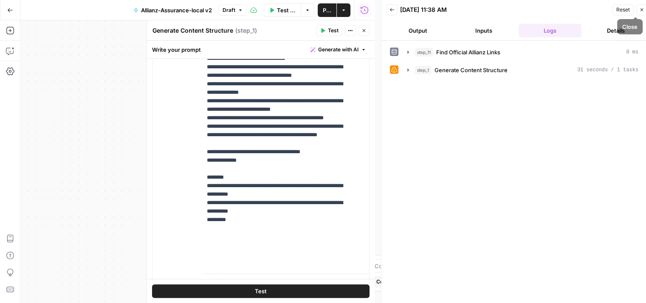
click at [642, 9] on icon "button" at bounding box center [641, 9] width 5 height 5
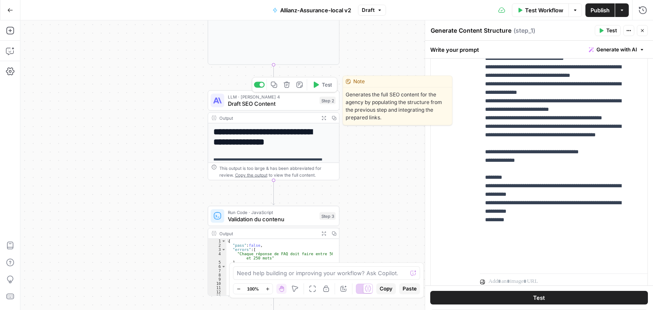
click at [241, 106] on span "Draft SEO Content" at bounding box center [272, 103] width 88 height 8
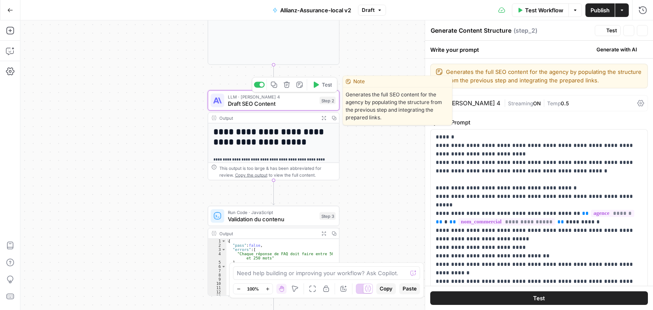
type textarea "Draft SEO Content"
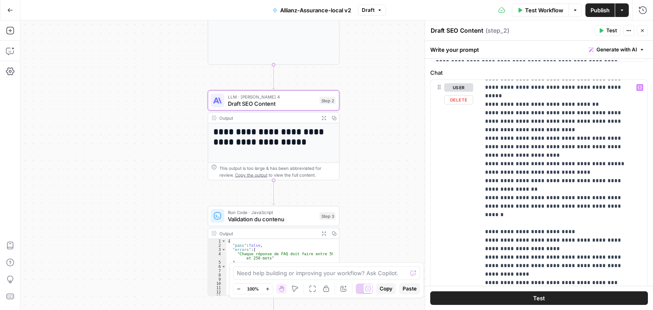
scroll to position [254, 0]
drag, startPoint x: 524, startPoint y: 164, endPoint x: 566, endPoint y: 165, distance: 41.6
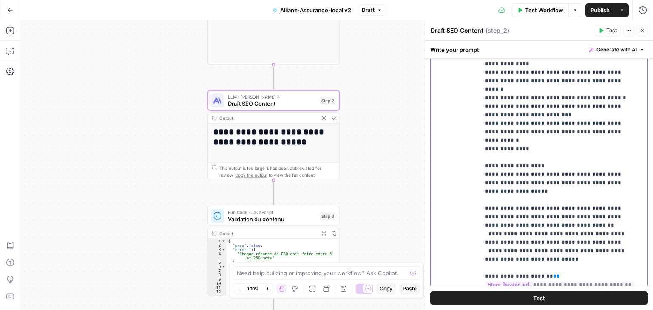
scroll to position [457, 0]
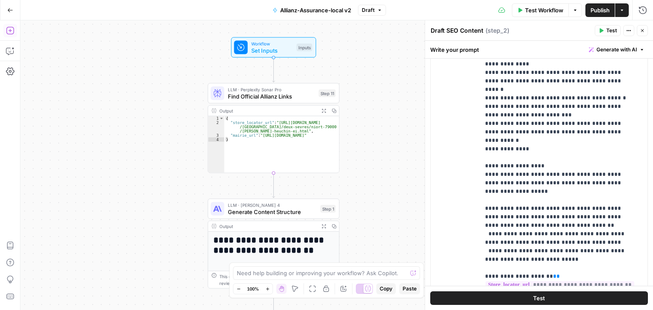
click at [8, 34] on icon "button" at bounding box center [10, 31] width 8 height 8
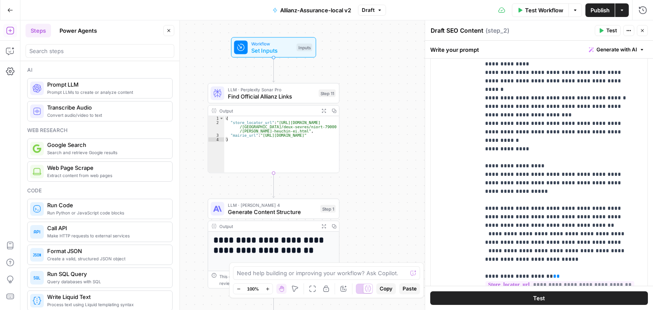
click at [59, 55] on div at bounding box center [99, 51] width 149 height 14
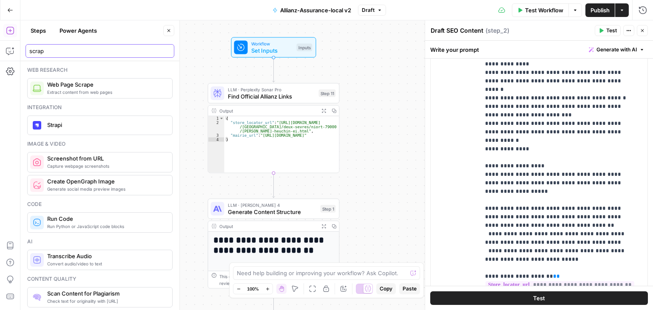
type input "scrap"
click at [91, 89] on span "Extract content from web pages" at bounding box center [106, 92] width 118 height 7
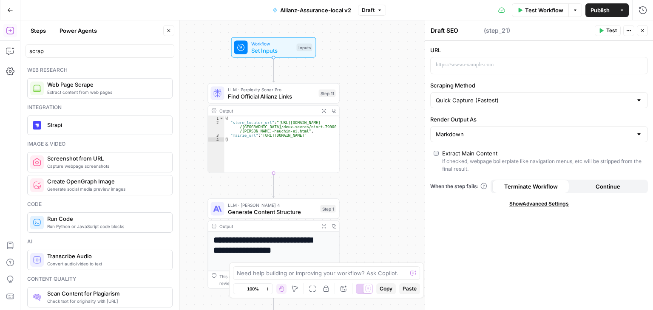
type textarea "Web Page Scrape"
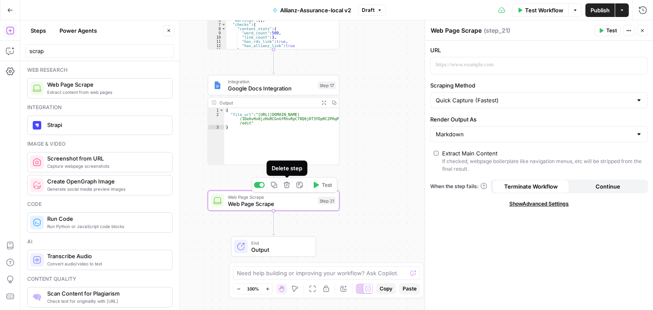
click at [287, 188] on icon "button" at bounding box center [286, 185] width 7 height 7
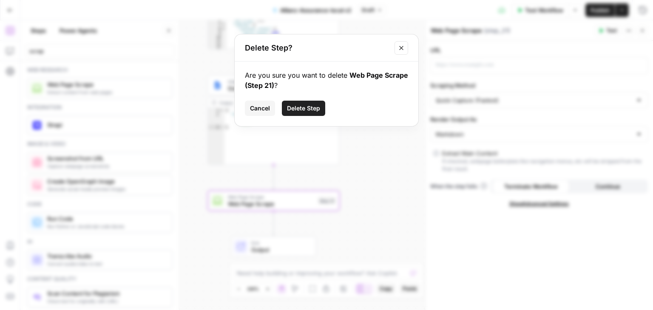
click at [302, 108] on span "Delete Step" at bounding box center [303, 108] width 33 height 8
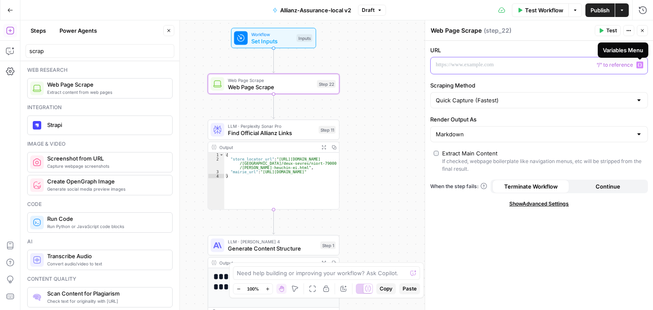
click at [641, 63] on icon "button" at bounding box center [639, 65] width 4 height 4
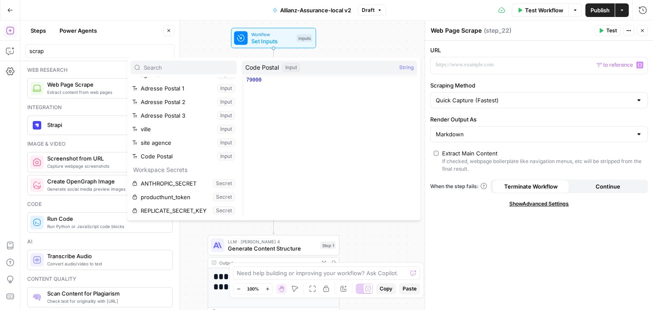
scroll to position [0, 0]
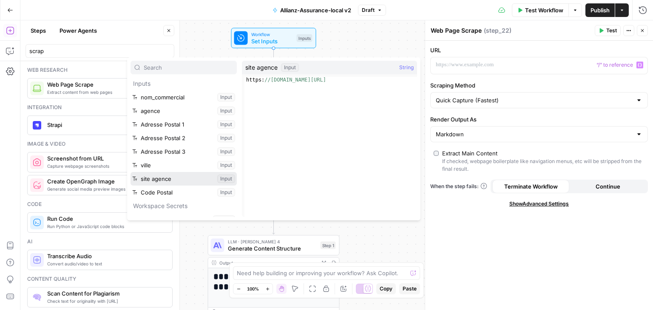
click at [165, 175] on button "Select variable site agence" at bounding box center [183, 179] width 106 height 14
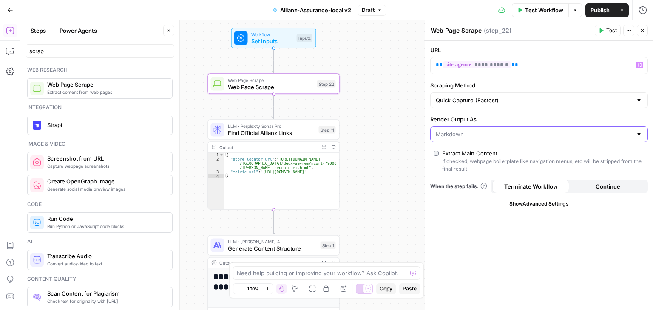
click at [495, 130] on input "Render Output As" at bounding box center [533, 134] width 196 height 8
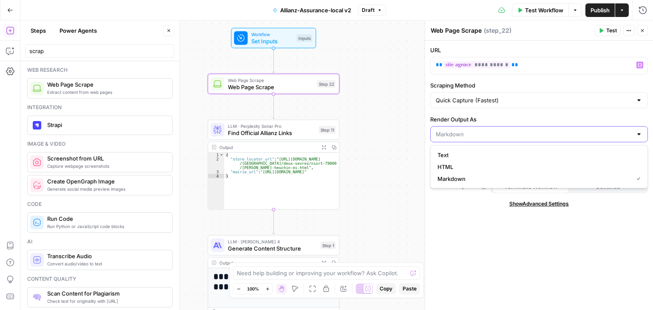
click at [489, 135] on input "Render Output As" at bounding box center [533, 134] width 196 height 8
type input "Markdown"
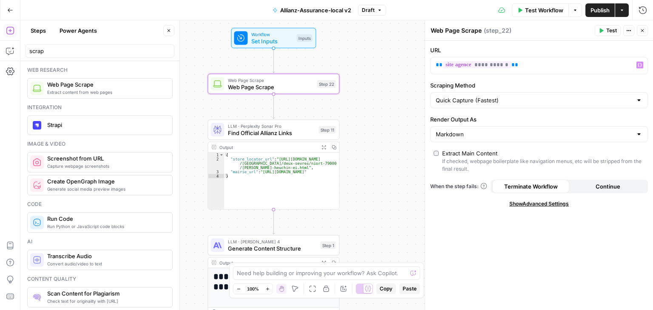
click at [488, 222] on div "**********" at bounding box center [539, 175] width 228 height 269
click at [612, 33] on span "Test" at bounding box center [611, 31] width 11 height 8
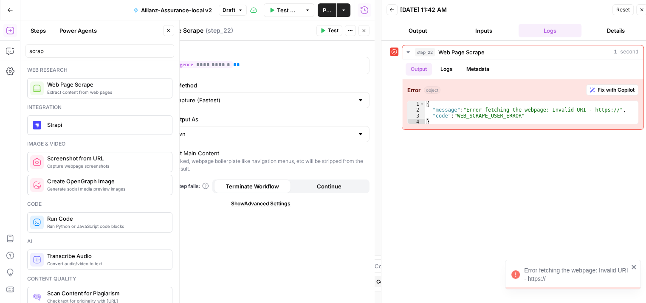
click at [640, 15] on button "Close" at bounding box center [641, 9] width 11 height 11
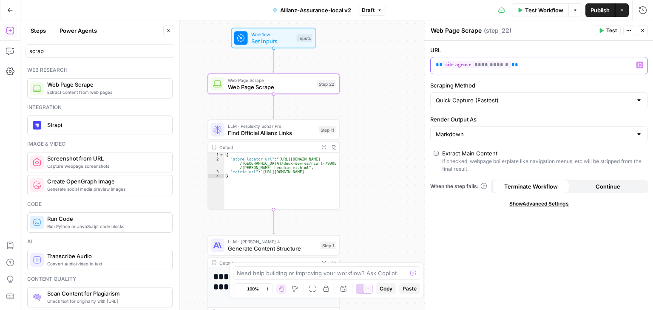
click at [525, 64] on p "**********" at bounding box center [531, 65] width 193 height 8
click at [640, 64] on icon "button" at bounding box center [639, 65] width 4 height 4
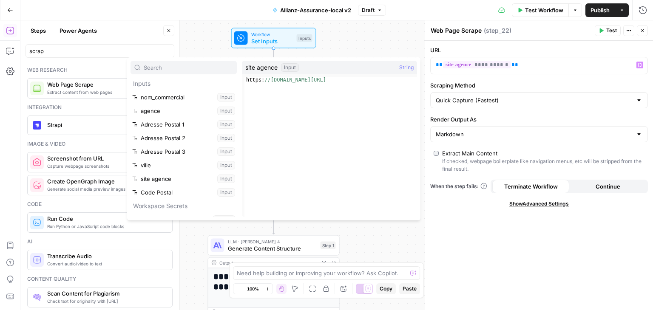
scroll to position [36, 0]
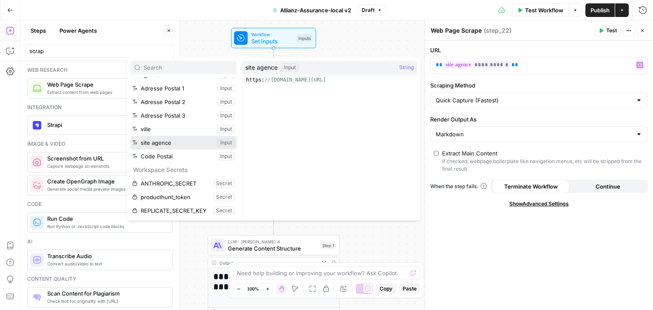
click at [161, 143] on button "Select variable site agence" at bounding box center [183, 143] width 106 height 14
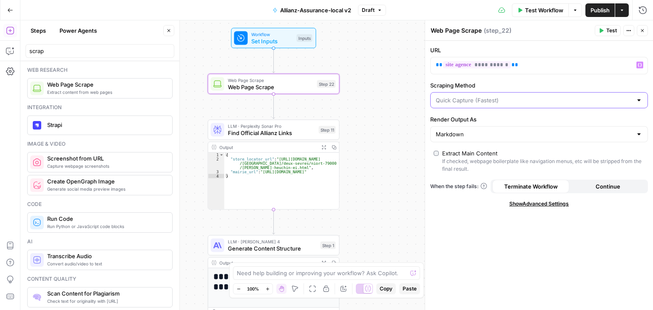
click at [499, 99] on input "Scraping Method" at bounding box center [533, 100] width 196 height 8
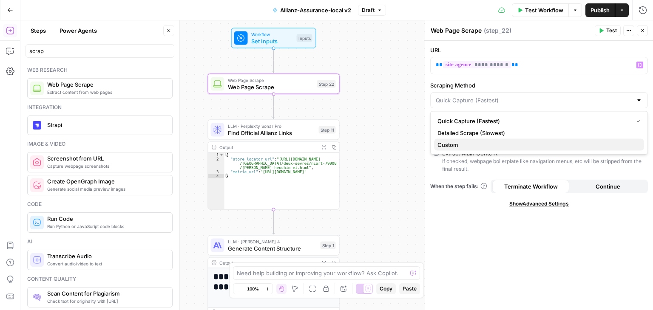
click at [479, 142] on span "Custom" at bounding box center [537, 145] width 200 height 8
type input "Custom"
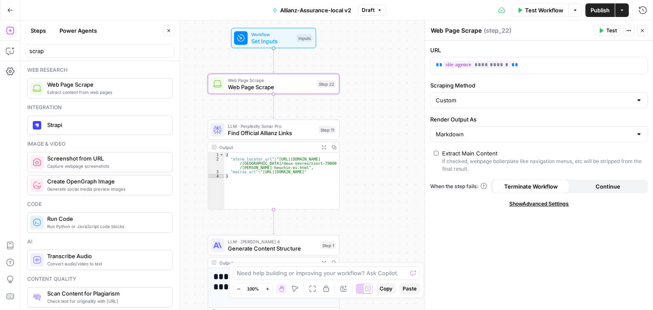
click at [549, 206] on span "Show Advanced Settings" at bounding box center [538, 204] width 59 height 8
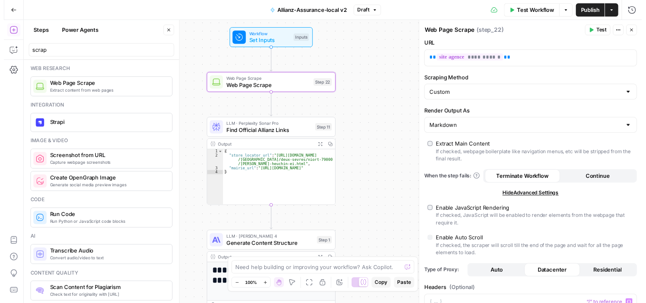
scroll to position [0, 0]
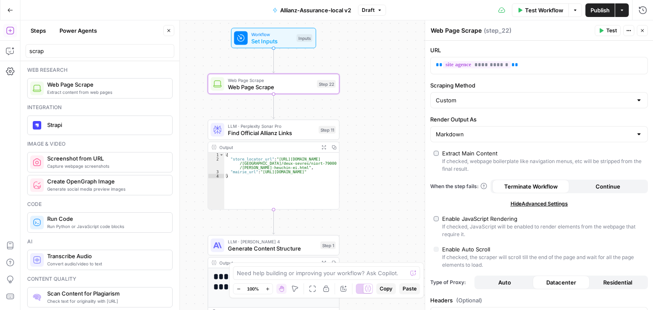
click at [526, 201] on span "Hide Advanced Settings" at bounding box center [538, 204] width 57 height 8
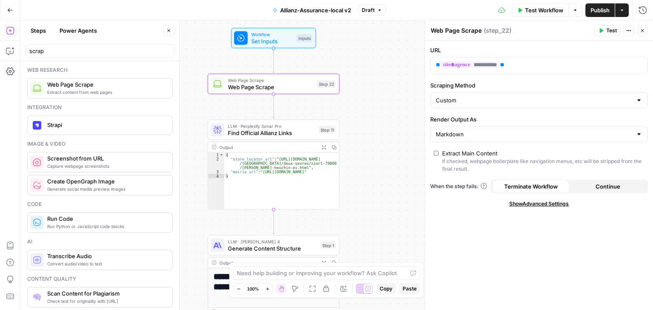
click at [607, 33] on span "Test" at bounding box center [611, 31] width 11 height 8
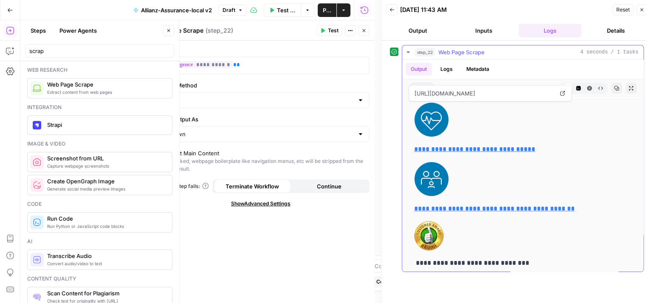
scroll to position [2564, 0]
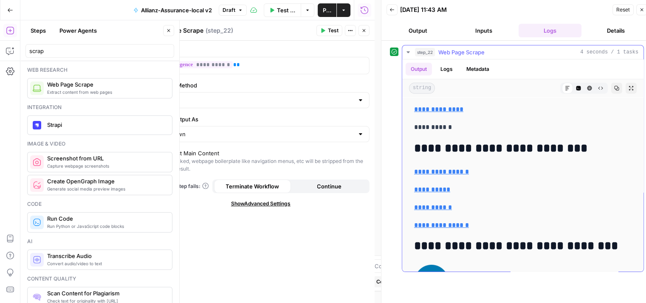
click at [575, 87] on button "Code Editor" at bounding box center [578, 88] width 11 height 11
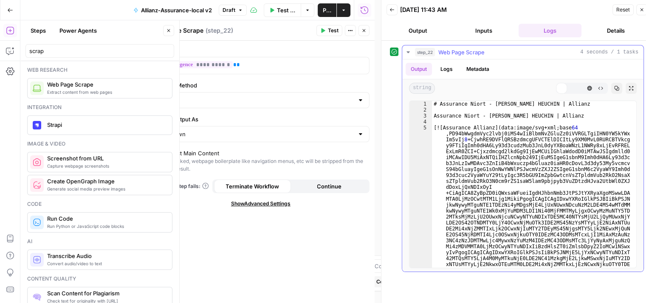
scroll to position [0, 0]
click at [567, 88] on icon "button" at bounding box center [567, 88] width 5 height 5
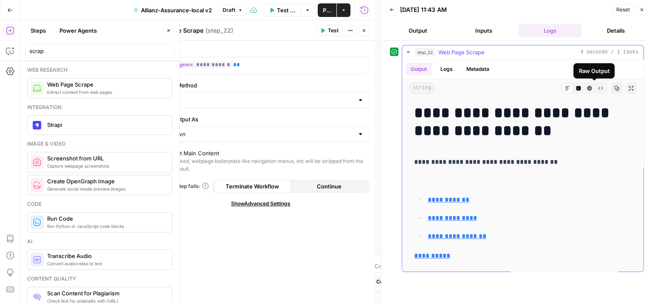
click at [598, 88] on span "Raw Output" at bounding box center [598, 88] width 0 height 0
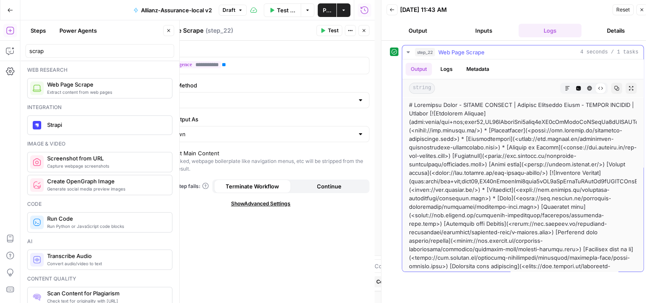
click at [275, 140] on div "Markdown" at bounding box center [261, 134] width 218 height 16
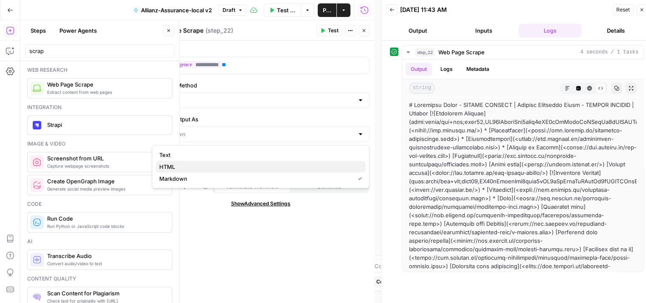
click at [207, 169] on span "HTML" at bounding box center [259, 167] width 200 height 8
type input "HTML"
click at [331, 34] on span "Test" at bounding box center [333, 31] width 11 height 8
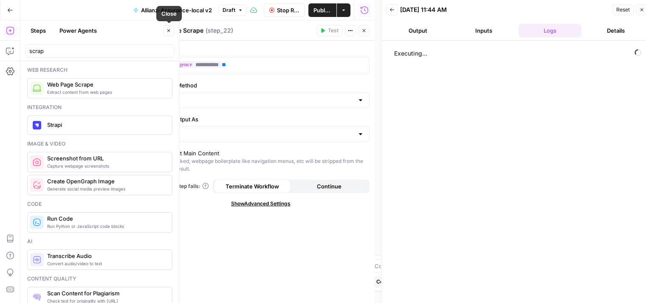
click at [167, 31] on icon "button" at bounding box center [168, 30] width 3 height 3
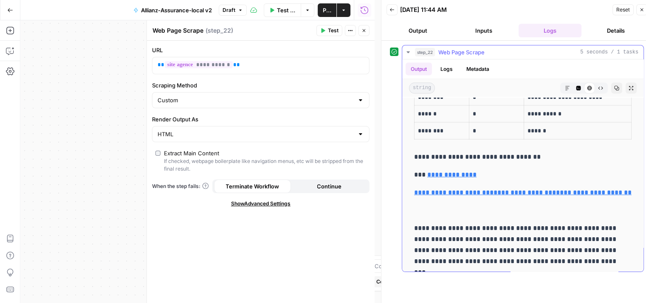
scroll to position [1861, 0]
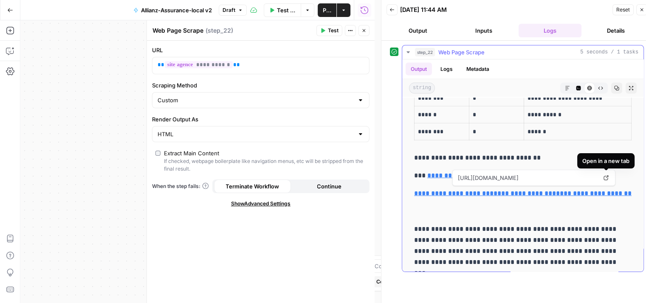
click at [607, 179] on icon at bounding box center [606, 177] width 5 height 5
click at [537, 192] on link "**********" at bounding box center [525, 193] width 62 height 6
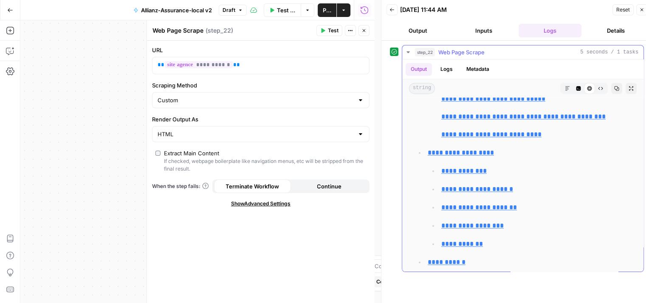
scroll to position [1245, 0]
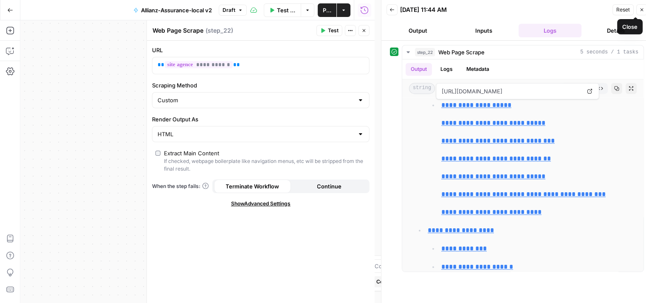
click at [639, 7] on icon "button" at bounding box center [641, 9] width 5 height 5
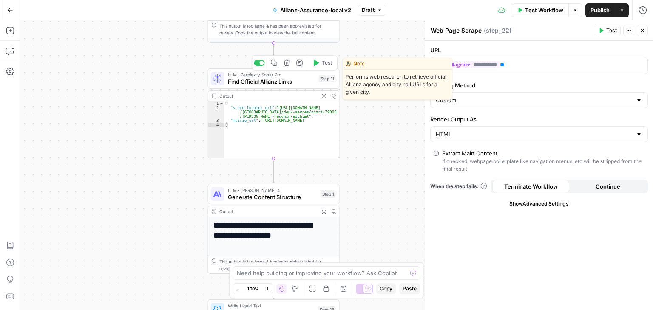
click at [248, 82] on span "Find Official Allianz Links" at bounding box center [272, 81] width 88 height 8
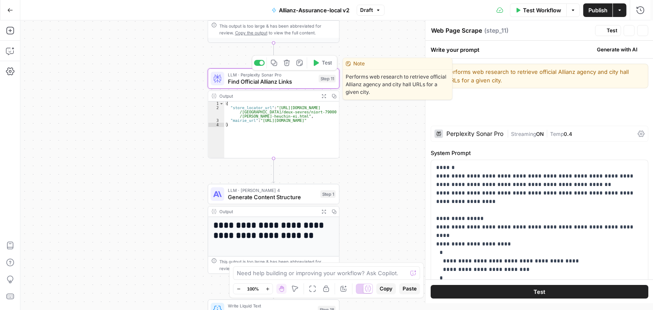
type textarea "Find Official Allianz Links"
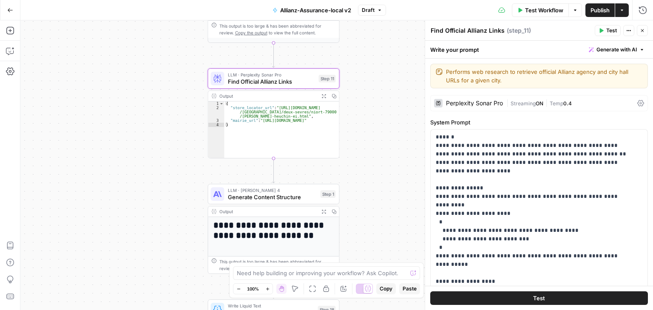
click at [529, 297] on button "Test" at bounding box center [539, 298] width 218 height 14
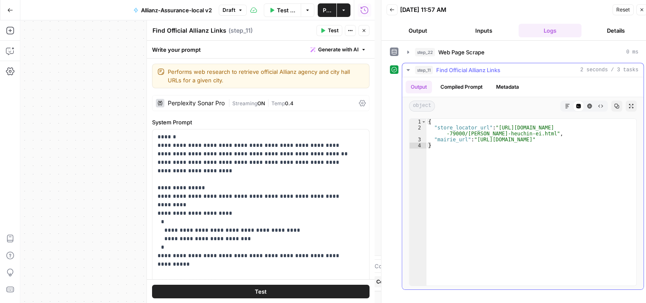
click at [365, 33] on icon "button" at bounding box center [364, 30] width 5 height 5
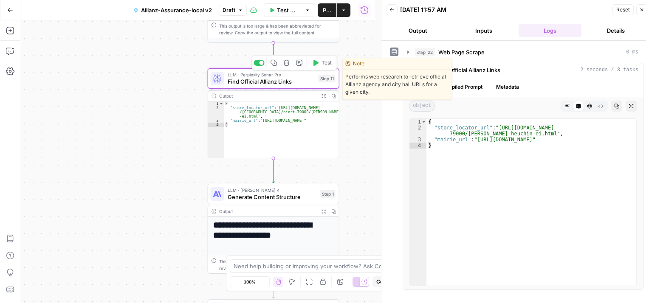
click at [250, 85] on span "Find Official Allianz Links" at bounding box center [272, 81] width 88 height 8
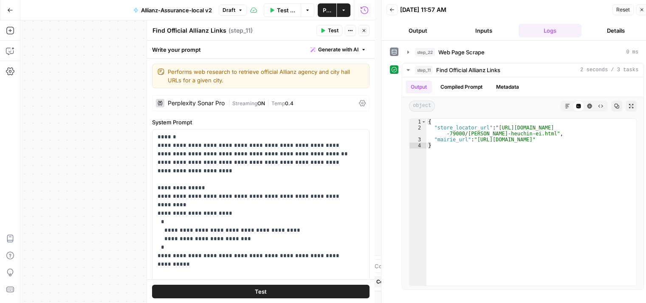
click at [221, 106] on div "Perplexity Sonar Pro" at bounding box center [190, 103] width 69 height 8
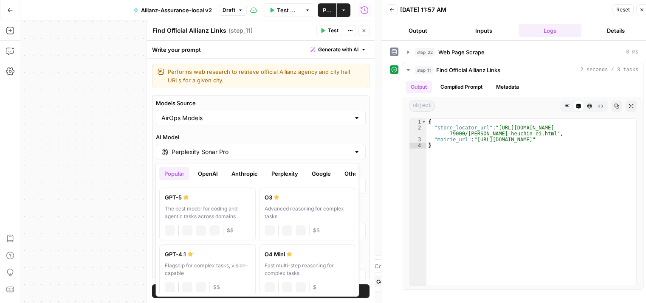
click at [318, 150] on input "Perplexity Sonar Pro" at bounding box center [261, 152] width 178 height 8
click at [289, 175] on button "Perplexity" at bounding box center [284, 174] width 37 height 14
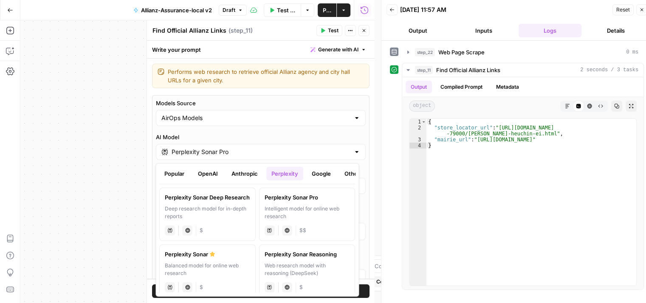
click at [321, 174] on button "Google" at bounding box center [321, 174] width 29 height 14
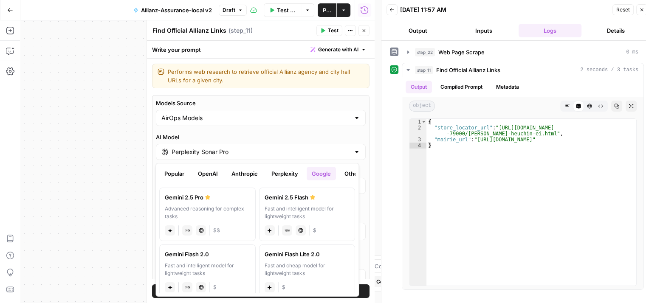
click at [215, 203] on label "Gemini 2.5 Pro Advanced reasoning for complex tasks gemini JSON Mode Live Web R…" at bounding box center [207, 215] width 96 height 54
type input "Gemini 2.5 Pro"
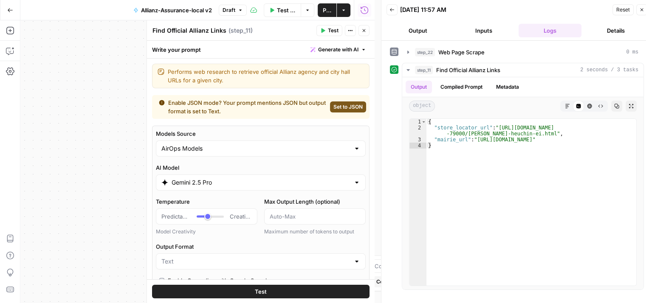
click at [339, 106] on span "Set to JSON" at bounding box center [348, 107] width 29 height 8
type input "JSON"
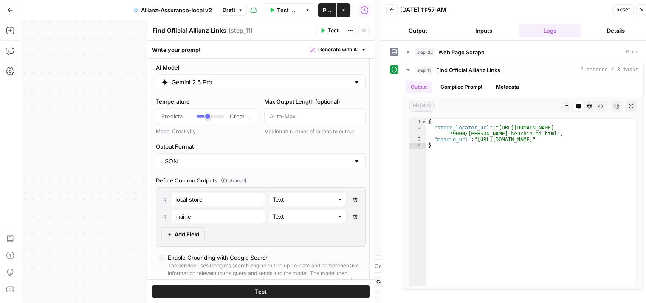
scroll to position [116, 0]
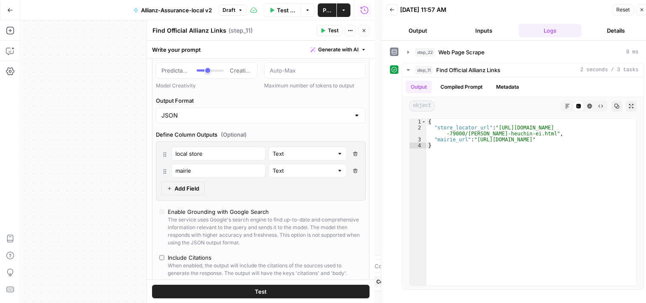
click at [295, 292] on button "Test" at bounding box center [261, 292] width 218 height 14
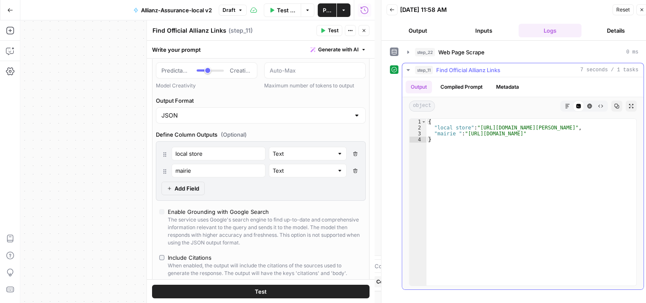
type textarea "**********"
drag, startPoint x: 479, startPoint y: 125, endPoint x: 627, endPoint y: 130, distance: 148.3
click at [627, 130] on div "{ "local store" : "https://agences.allianz.fr/niort/79000/oceane-heuchin" , "ma…" at bounding box center [532, 208] width 210 height 179
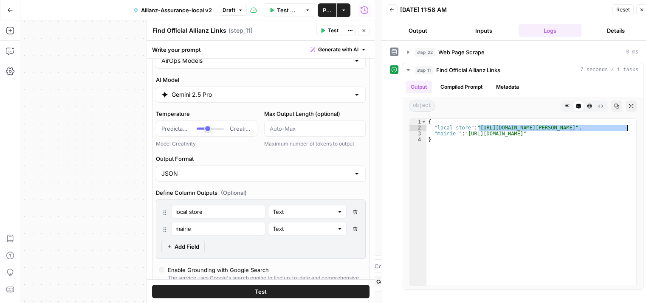
scroll to position [0, 0]
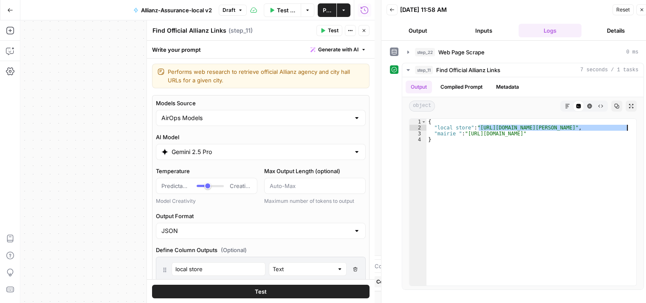
click at [252, 150] on input "Gemini 2.5 Pro" at bounding box center [261, 152] width 178 height 8
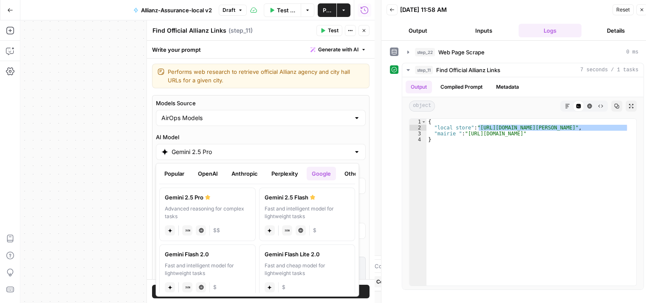
click at [328, 200] on div "Gemini 2.5 Flash" at bounding box center [307, 197] width 85 height 8
type input "Gemini 2.5 Flash"
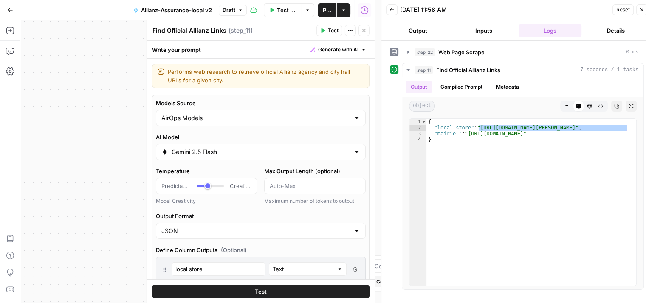
click at [305, 293] on button "Test" at bounding box center [261, 292] width 218 height 14
drag, startPoint x: 479, startPoint y: 127, endPoint x: 494, endPoint y: 133, distance: 15.8
click at [494, 133] on div "{ "local store" : "https://agences.allianz.fr/niort/allianz-niort-oceane -heuch…" at bounding box center [532, 208] width 210 height 179
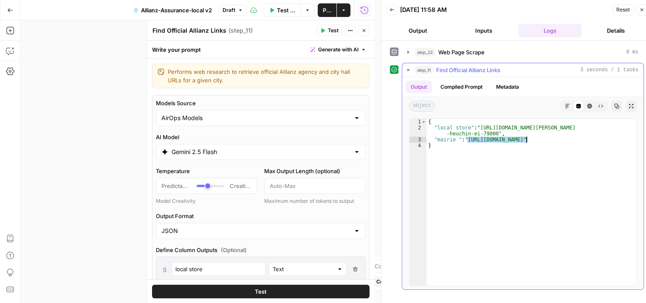
drag, startPoint x: 467, startPoint y: 140, endPoint x: 527, endPoint y: 139, distance: 59.5
click at [527, 139] on div "{ "local store" : "https://agences.allianz.fr/niort/allianz-niort-oceane -heuch…" at bounding box center [532, 208] width 210 height 179
type textarea "**********"
click at [289, 115] on input "Models Source" at bounding box center [255, 118] width 189 height 8
type input "AirOps Models"
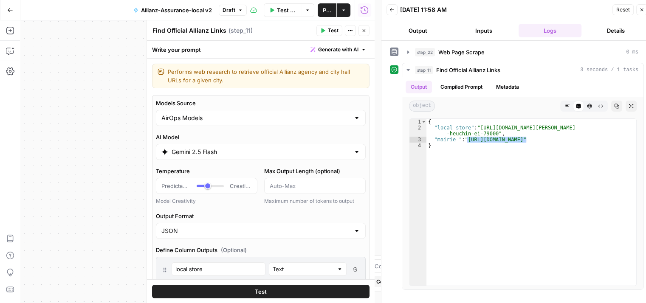
click at [226, 170] on label "Temperature" at bounding box center [207, 171] width 102 height 8
click at [161, 186] on input "Temperature" at bounding box center [161, 186] width 0 height 0
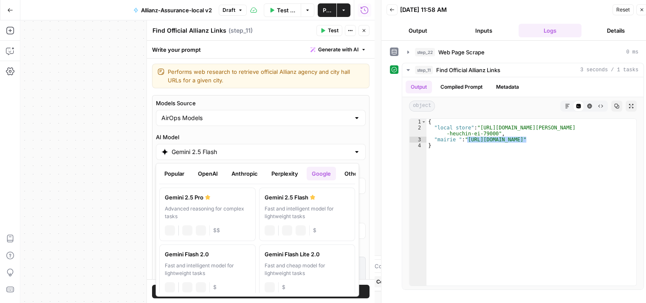
click at [226, 150] on input "Gemini 2.5 Flash" at bounding box center [261, 152] width 178 height 8
click at [209, 174] on button "OpenAI" at bounding box center [208, 174] width 30 height 14
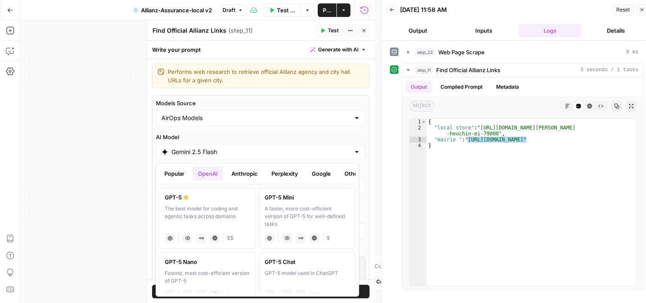
click at [197, 201] on label "GPT-5 The best model for coding and agentic tasks across domains chat Vision Ca…" at bounding box center [207, 218] width 96 height 61
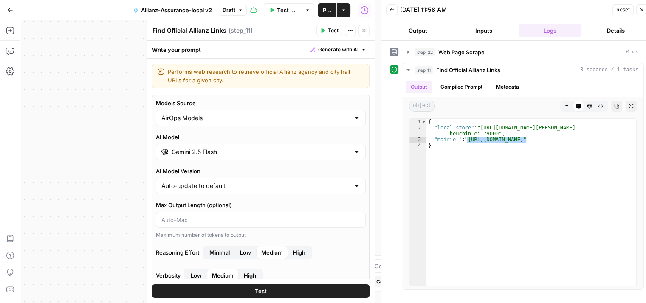
type input "GPT-5"
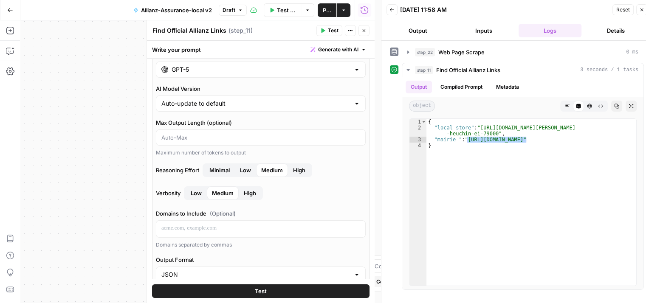
scroll to position [87, 0]
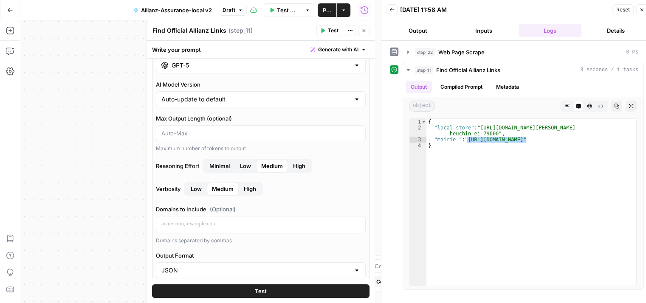
click at [226, 165] on span "Minimal" at bounding box center [219, 166] width 20 height 8
click at [243, 165] on span "Low" at bounding box center [245, 166] width 11 height 8
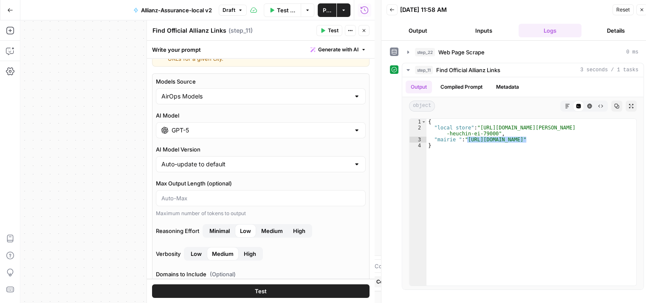
scroll to position [21, 0]
click at [292, 164] on input "AI Model Version" at bounding box center [255, 165] width 189 height 8
click at [218, 195] on span "gpt-5-2025-08-07" at bounding box center [256, 197] width 186 height 8
type input "gpt-5-2025-08-07"
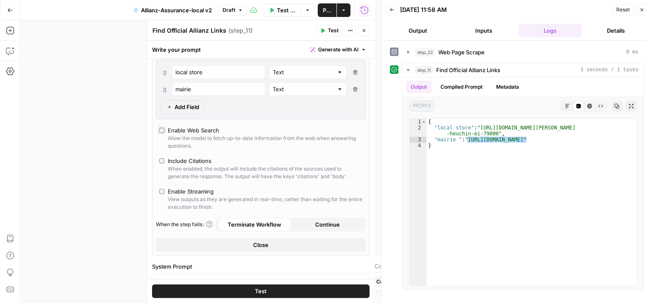
scroll to position [255, 0]
click at [278, 289] on button "Test" at bounding box center [261, 292] width 218 height 14
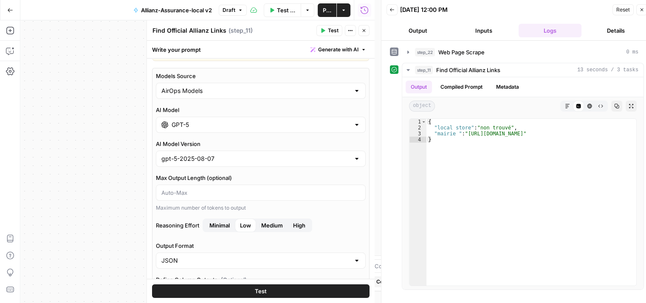
scroll to position [25, 0]
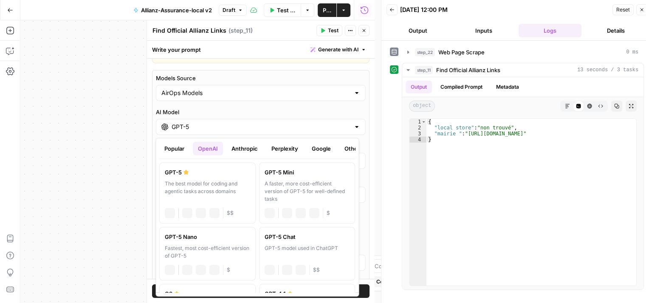
click at [272, 130] on input "GPT-5" at bounding box center [261, 127] width 178 height 8
click at [237, 152] on button "Anthropic" at bounding box center [244, 149] width 37 height 14
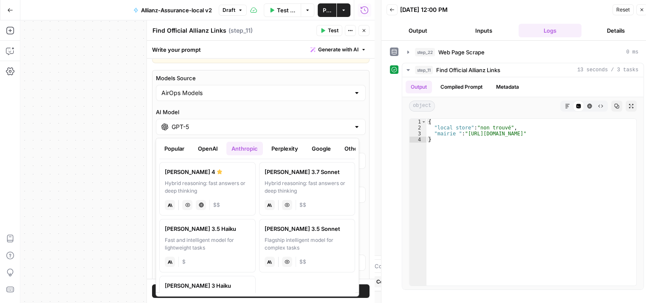
scroll to position [0, 0]
click at [226, 181] on div "Powerful model for complex and writing tasks" at bounding box center [207, 187] width 85 height 15
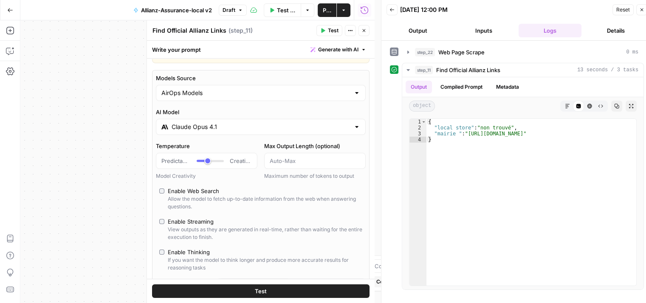
scroll to position [62, 0]
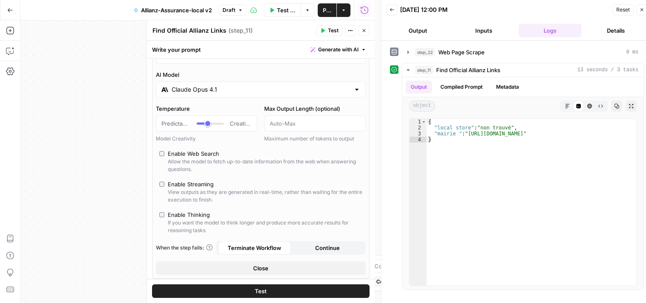
click at [264, 291] on button "Test" at bounding box center [261, 292] width 218 height 14
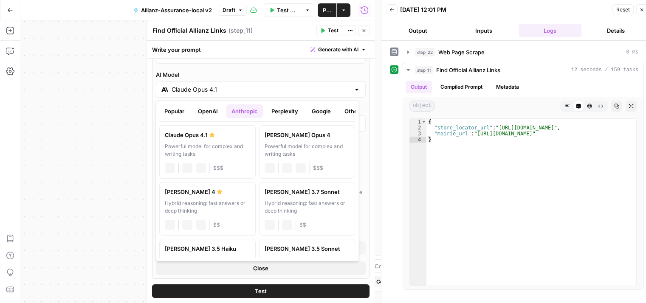
click at [236, 90] on input "Claude Opus 4.1" at bounding box center [261, 89] width 178 height 8
click at [281, 108] on button "Perplexity" at bounding box center [284, 112] width 37 height 14
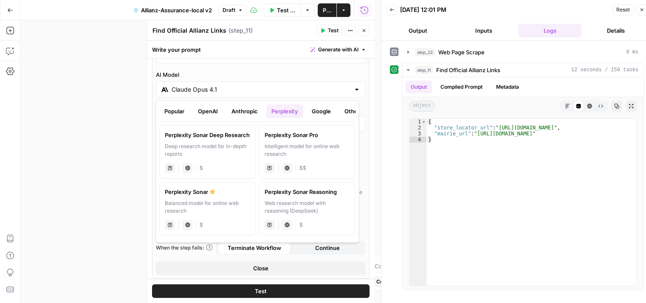
click at [201, 144] on div "Deep research model for in-depth reports" at bounding box center [207, 150] width 85 height 15
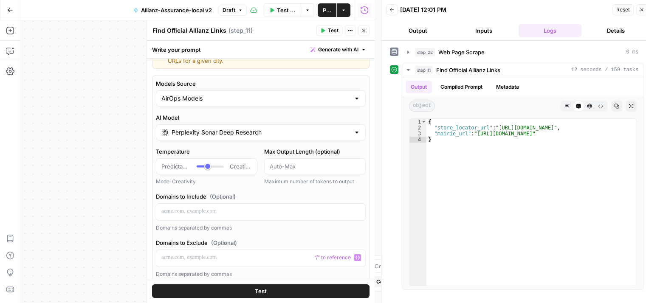
scroll to position [14, 0]
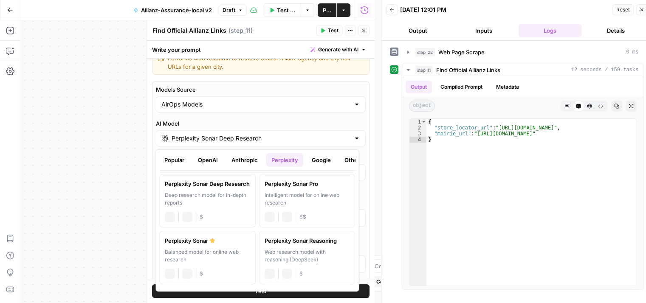
click at [275, 143] on div "Perplexity Sonar Deep Research" at bounding box center [261, 138] width 210 height 16
click at [323, 203] on div "Intelligent model for online web research" at bounding box center [307, 199] width 85 height 15
type input "Perplexity Sonar Pro"
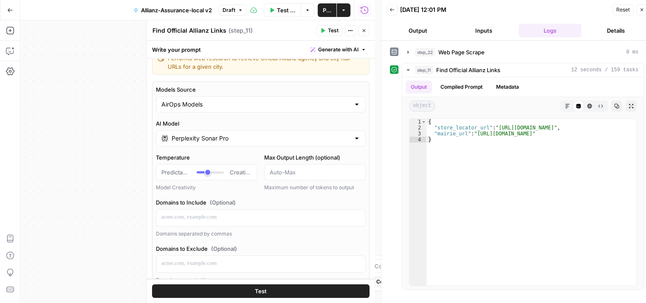
click at [277, 292] on button "Test" at bounding box center [261, 292] width 218 height 14
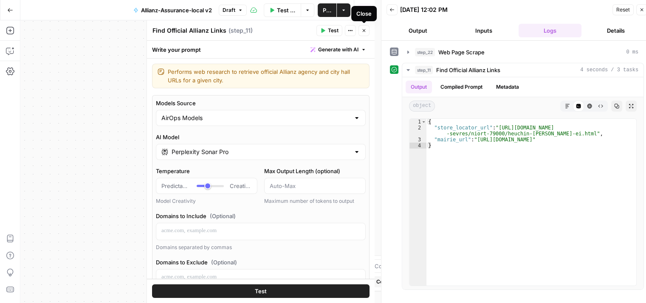
click at [364, 32] on icon "button" at bounding box center [364, 30] width 5 height 5
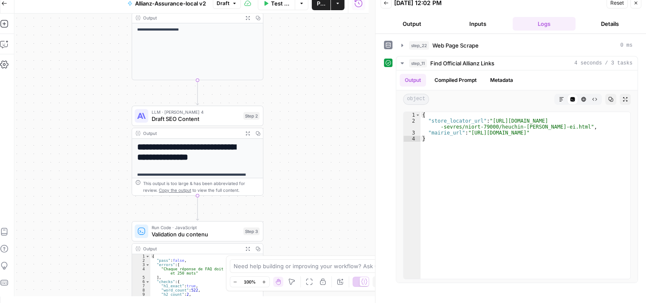
scroll to position [7, 6]
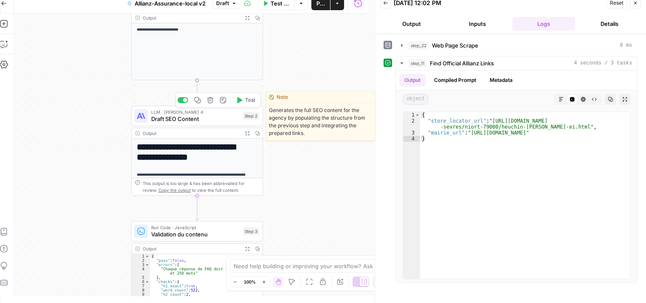
click at [170, 123] on span "Draft SEO Content" at bounding box center [195, 119] width 88 height 8
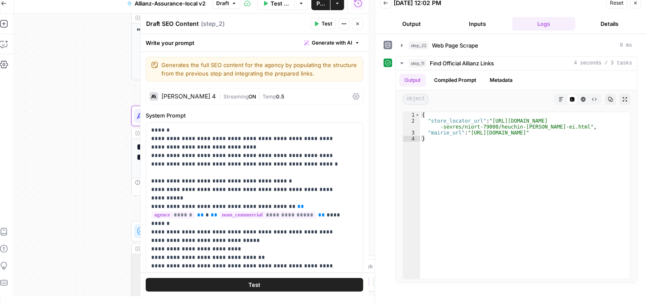
click at [86, 166] on div "Workflow Set Inputs Inputs Web Page Scrape Web Page Scrape Step 22 Output Expan…" at bounding box center [191, 155] width 354 height 283
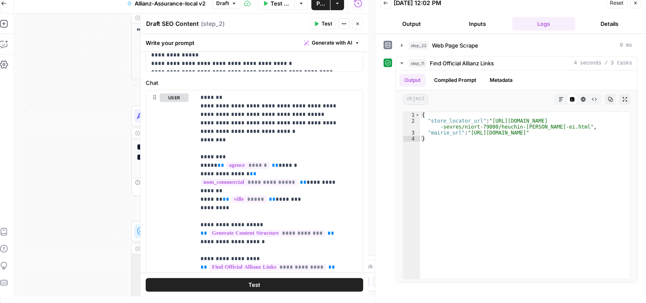
scroll to position [410, 0]
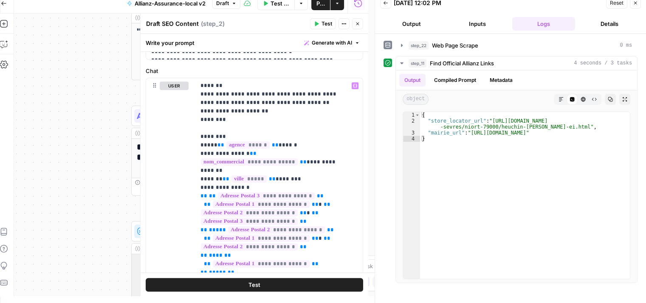
click at [288, 288] on button "Test" at bounding box center [255, 285] width 218 height 14
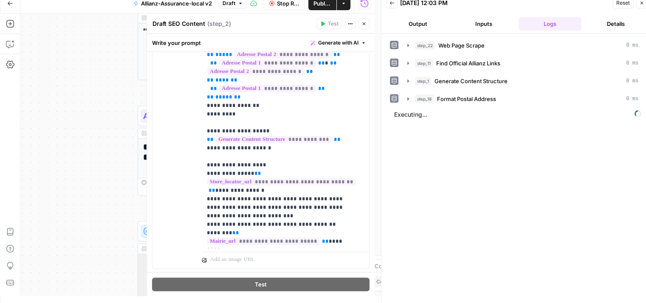
scroll to position [605, 0]
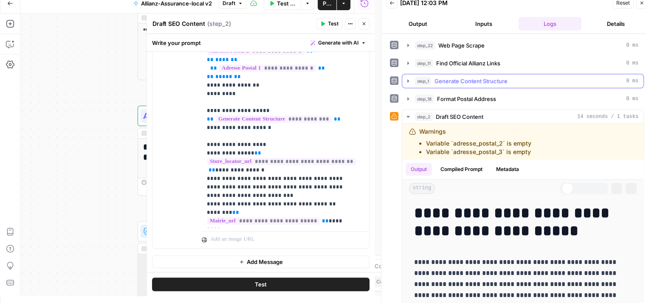
click at [409, 80] on icon "button" at bounding box center [408, 81] width 7 height 7
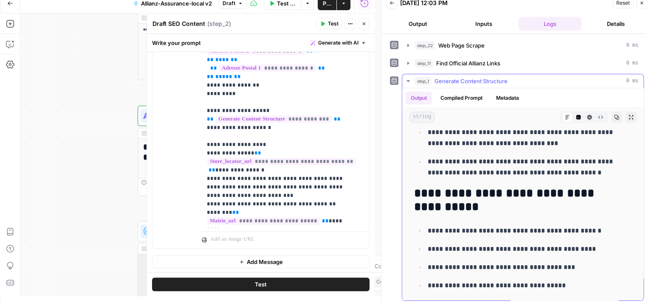
scroll to position [690, 0]
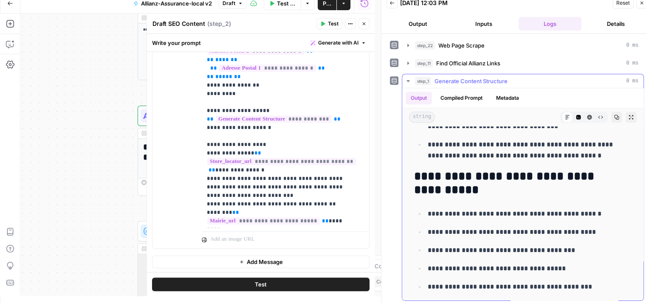
click at [409, 81] on icon "button" at bounding box center [408, 81] width 3 height 2
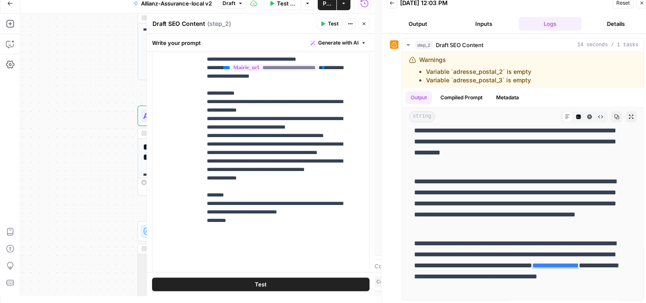
scroll to position [563, 0]
drag, startPoint x: 297, startPoint y: 159, endPoint x: 338, endPoint y: 159, distance: 40.8
click at [338, 159] on p "**********" at bounding box center [279, 12] width 144 height 510
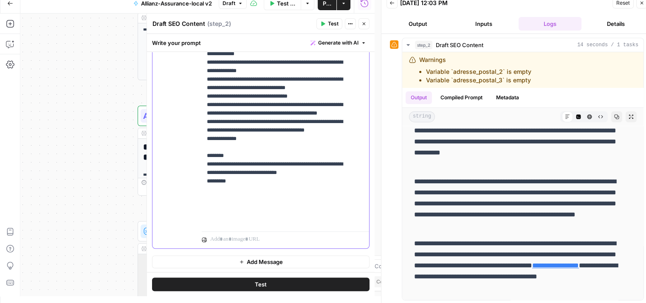
scroll to position [170, 0]
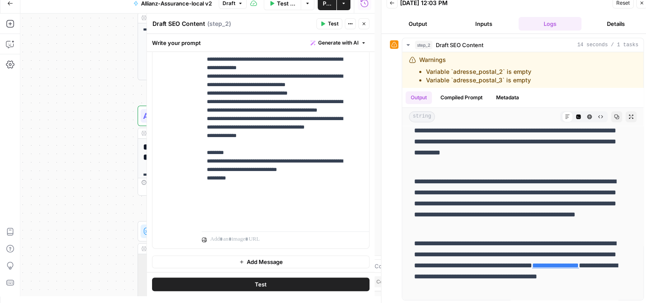
click at [268, 282] on button "Test" at bounding box center [261, 285] width 218 height 14
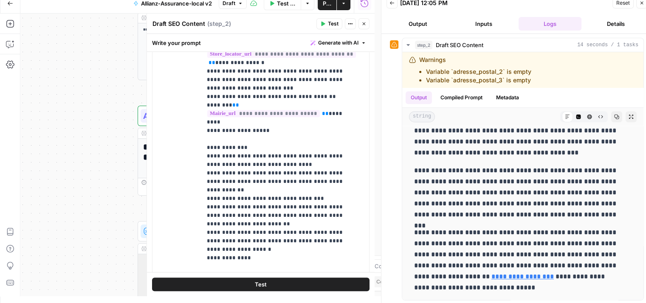
scroll to position [543, 0]
drag, startPoint x: 204, startPoint y: 181, endPoint x: 298, endPoint y: 179, distance: 94.3
click at [298, 179] on div "**********" at bounding box center [282, 118] width 161 height 346
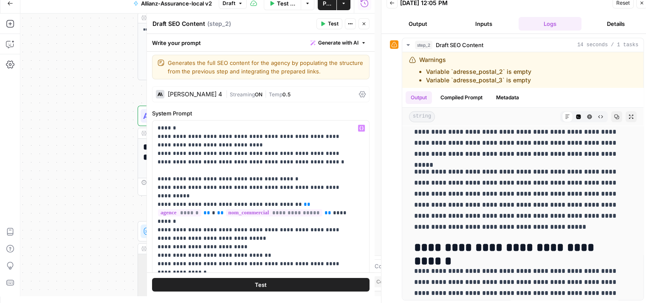
scroll to position [0, 0]
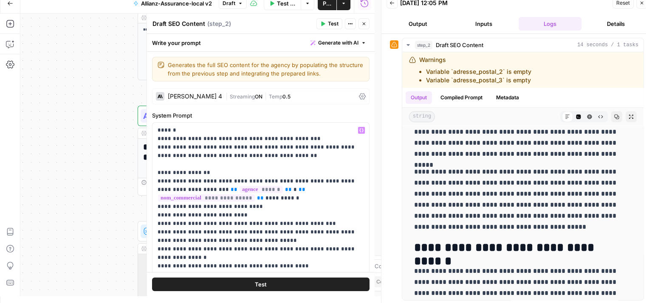
click at [263, 286] on button "Test" at bounding box center [261, 285] width 218 height 14
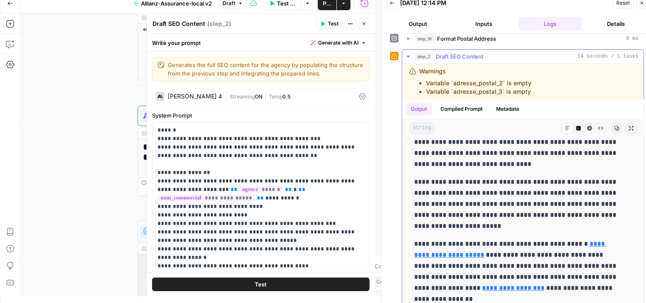
scroll to position [72, 0]
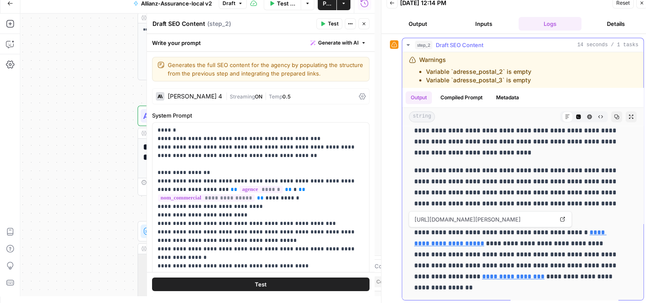
click at [607, 230] on link "**********" at bounding box center [510, 237] width 192 height 17
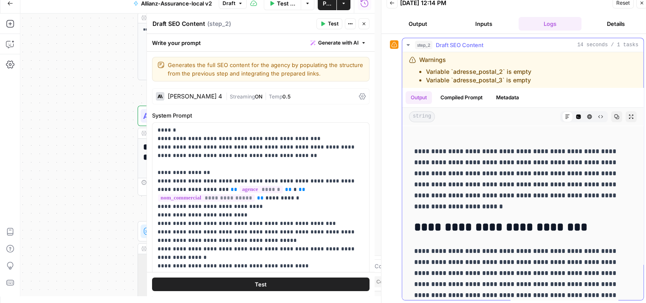
scroll to position [0, 0]
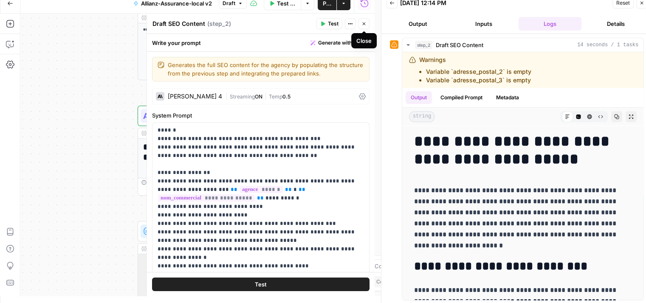
click at [365, 24] on icon "button" at bounding box center [363, 24] width 3 height 3
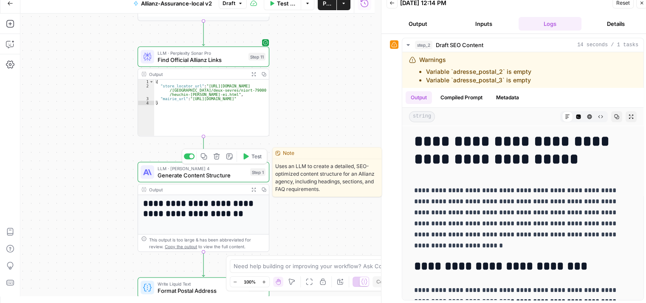
click at [167, 176] on span "Generate Content Structure" at bounding box center [202, 175] width 89 height 8
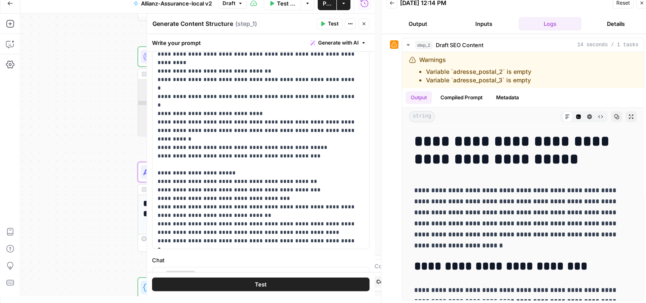
scroll to position [131, 0]
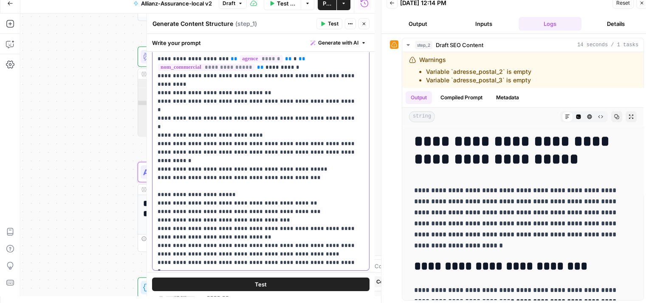
drag, startPoint x: 292, startPoint y: 133, endPoint x: 144, endPoint y: 132, distance: 147.8
click at [147, 132] on div "**********" at bounding box center [261, 155] width 228 height 283
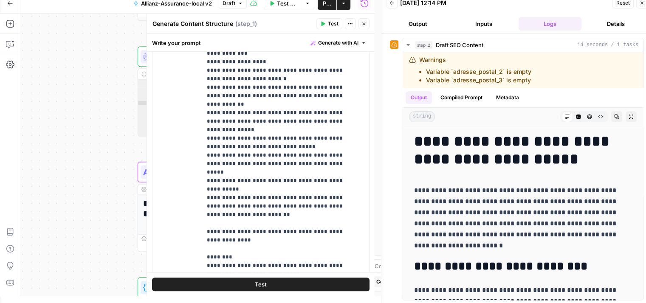
scroll to position [493, 0]
click at [212, 163] on p "**********" at bounding box center [279, 44] width 144 height 467
click at [223, 162] on p "**********" at bounding box center [279, 44] width 144 height 467
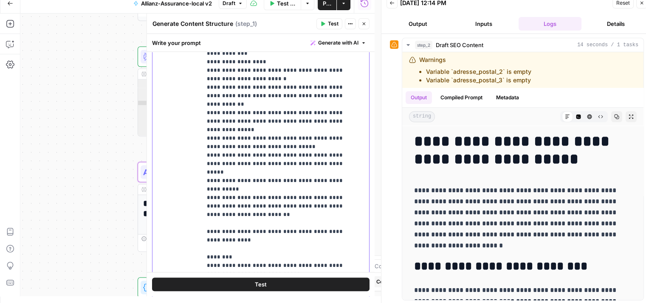
click at [223, 162] on p "**********" at bounding box center [279, 44] width 144 height 467
click at [240, 164] on p "**********" at bounding box center [279, 44] width 144 height 467
drag, startPoint x: 206, startPoint y: 162, endPoint x: 347, endPoint y: 165, distance: 141.1
click at [347, 165] on div "**********" at bounding box center [282, 109] width 161 height 346
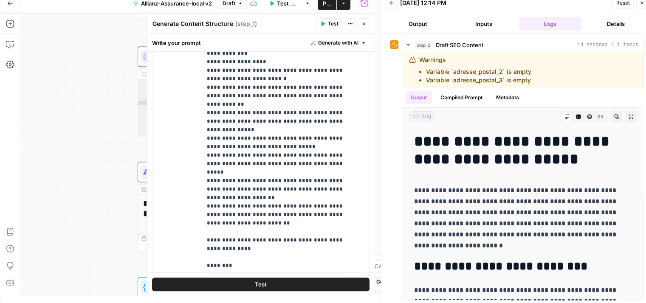
click at [234, 282] on button "Test" at bounding box center [261, 285] width 218 height 14
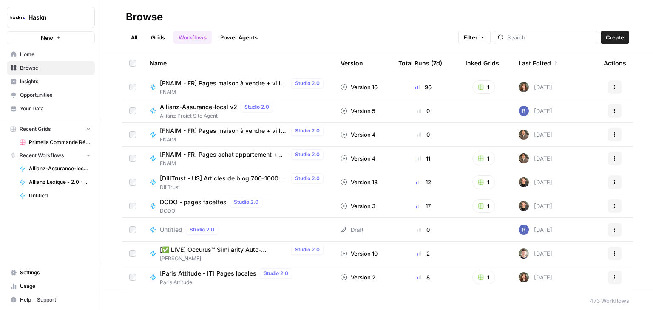
click at [158, 37] on link "Grids" at bounding box center [158, 38] width 24 height 14
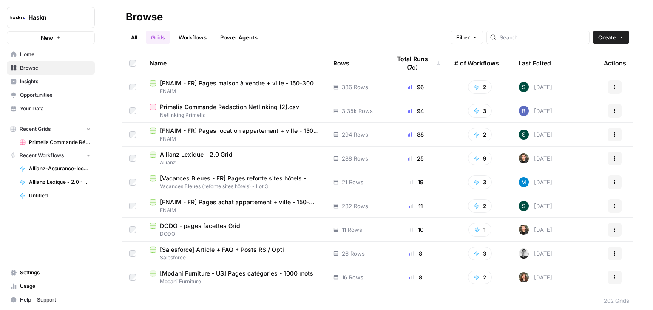
click at [262, 109] on span "Primelis Commande Rédaction Netlinking (2).csv" at bounding box center [229, 107] width 139 height 8
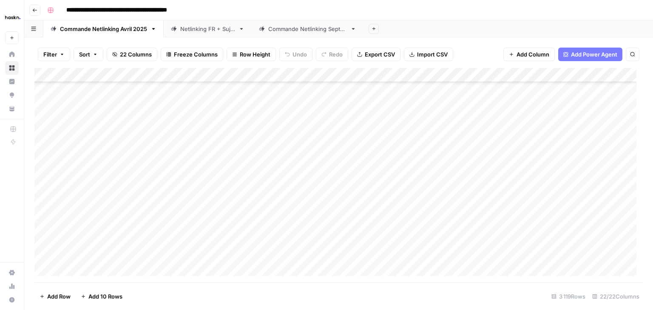
scroll to position [44873, 0]
click at [248, 266] on div "Add Column" at bounding box center [338, 175] width 608 height 215
click at [106, 259] on div "Add Column" at bounding box center [338, 175] width 608 height 215
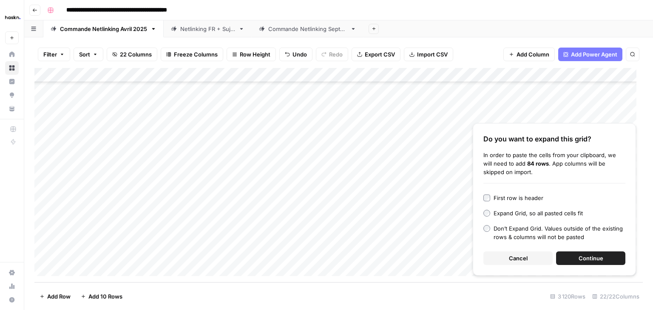
click at [593, 257] on span "Continue" at bounding box center [590, 258] width 25 height 8
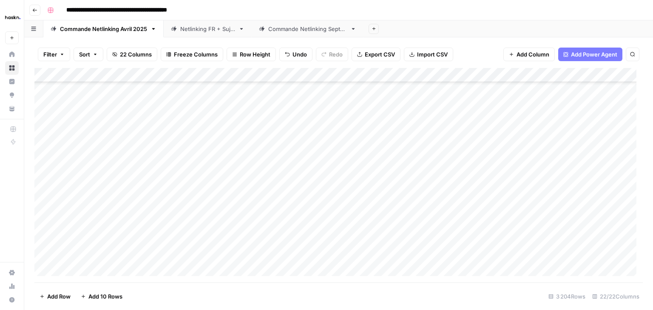
scroll to position [45013, 0]
click at [108, 160] on div "Add Column" at bounding box center [338, 175] width 608 height 215
click at [192, 169] on div "Add Column" at bounding box center [338, 175] width 608 height 215
click at [88, 120] on div "Add Column" at bounding box center [338, 175] width 608 height 215
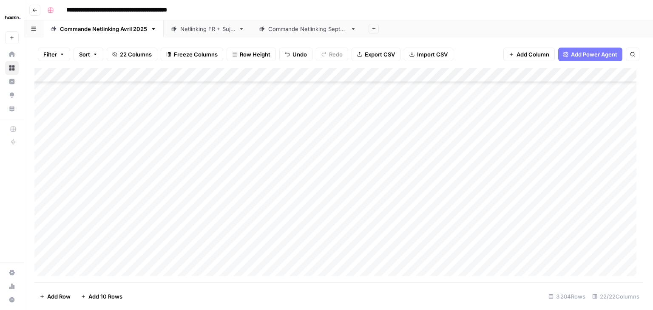
click at [236, 121] on div "Add Column" at bounding box center [338, 175] width 608 height 215
click at [461, 123] on div "Add Column" at bounding box center [338, 175] width 608 height 215
click at [290, 128] on div "Add Column" at bounding box center [338, 175] width 608 height 215
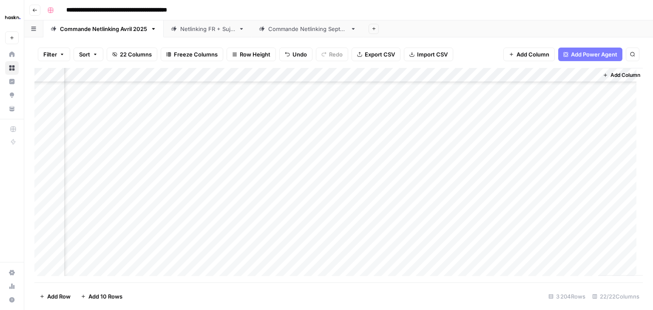
click at [119, 75] on div "Add Column" at bounding box center [338, 175] width 608 height 215
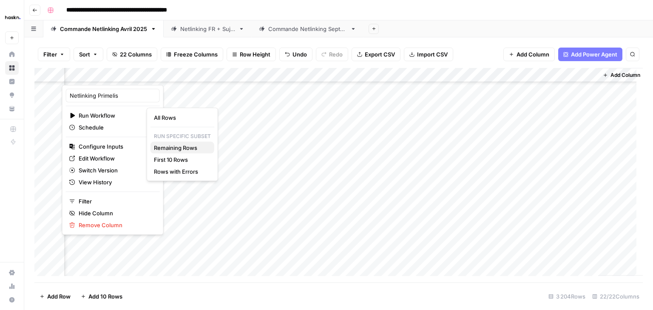
click at [188, 147] on span "Remaining Rows" at bounding box center [181, 148] width 54 height 8
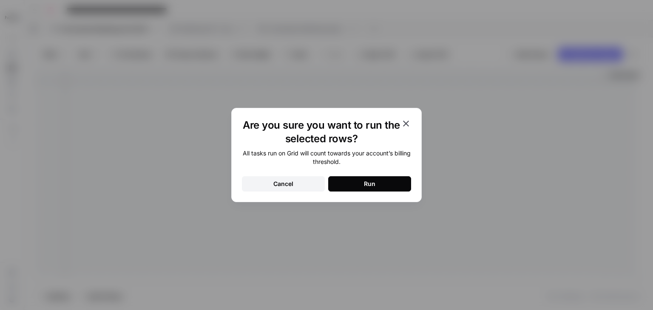
click at [368, 189] on button "Run" at bounding box center [369, 183] width 83 height 15
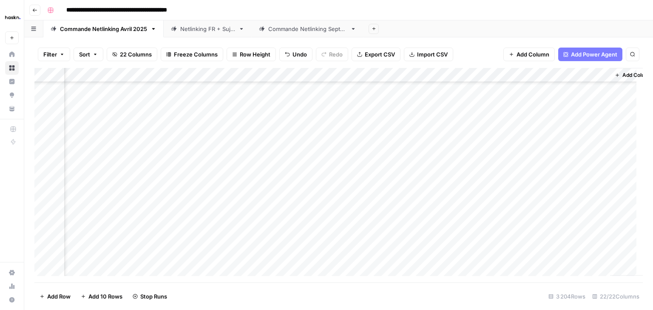
scroll to position [46066, 1490]
click at [144, 202] on div "Add Column" at bounding box center [338, 175] width 608 height 215
click at [415, 167] on div "Add Column" at bounding box center [338, 175] width 608 height 215
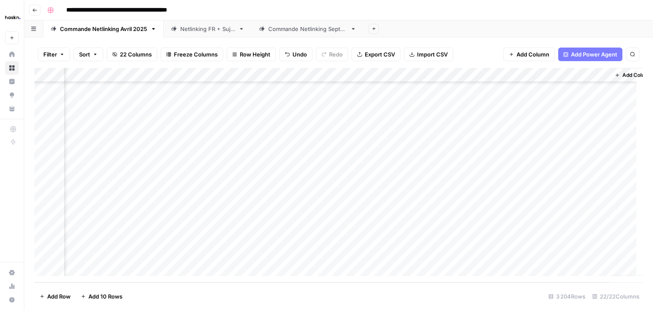
click at [494, 252] on div "Add Column" at bounding box center [338, 175] width 608 height 215
click at [597, 99] on div "Add Column" at bounding box center [338, 175] width 608 height 215
drag, startPoint x: 610, startPoint y: 99, endPoint x: 584, endPoint y: 249, distance: 151.4
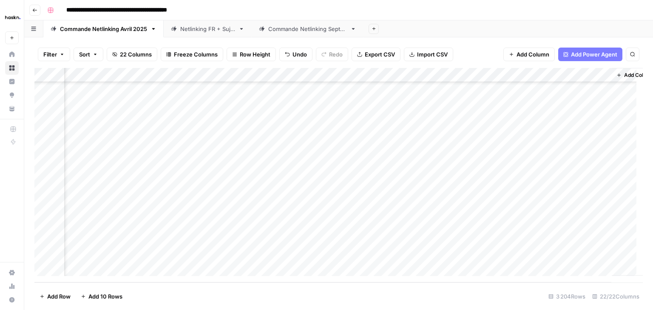
click at [584, 249] on div "Add Column" at bounding box center [338, 175] width 608 height 215
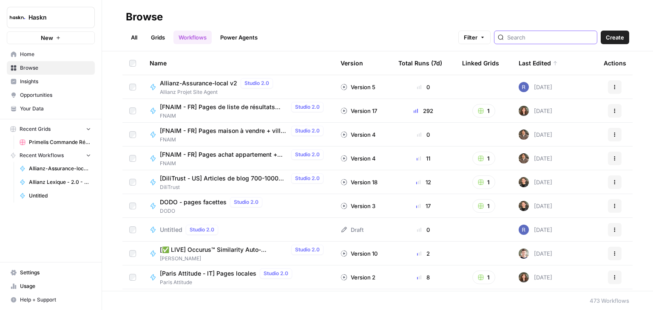
click at [532, 34] on input "search" at bounding box center [550, 37] width 86 height 8
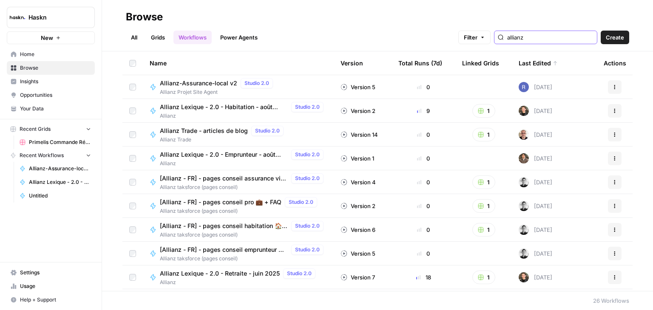
type input "allianz"
click at [234, 226] on span "[Allianz - FR] - pages conseil habitation 🏠 + FAQ" at bounding box center [224, 226] width 128 height 8
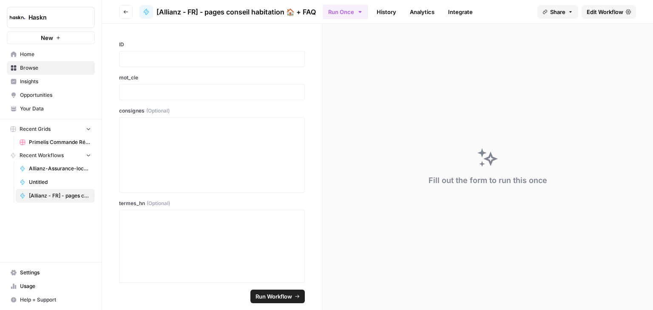
click at [603, 9] on span "Edit Workflow" at bounding box center [604, 12] width 37 height 8
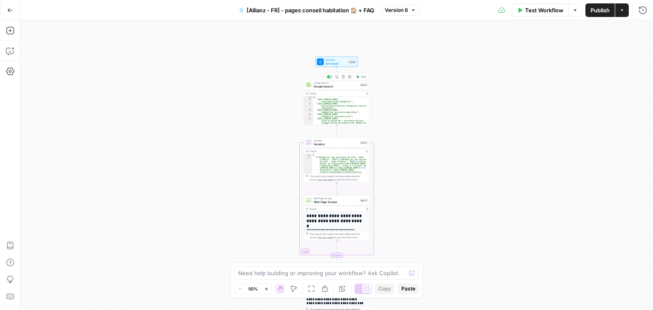
click at [320, 86] on span "Google Search" at bounding box center [336, 86] width 44 height 4
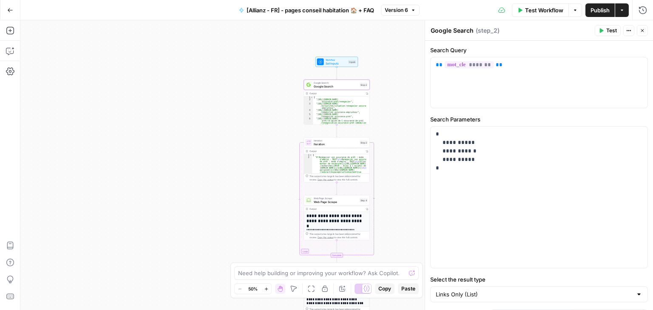
click at [642, 32] on icon "button" at bounding box center [641, 30] width 5 height 5
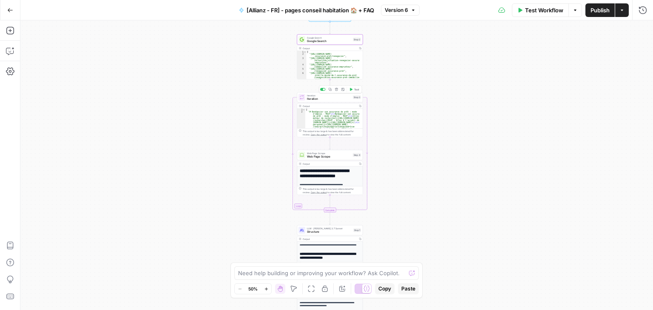
click at [328, 101] on span "Iteration" at bounding box center [329, 99] width 44 height 4
click at [644, 33] on icon "button" at bounding box center [641, 30] width 5 height 5
click at [314, 159] on div "Web Page Scrape Web Page Scrape Step 4 Copy step Delete step Add Note Test" at bounding box center [330, 155] width 66 height 10
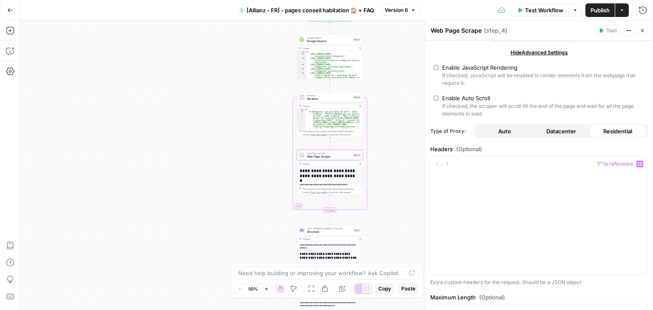
scroll to position [151, 0]
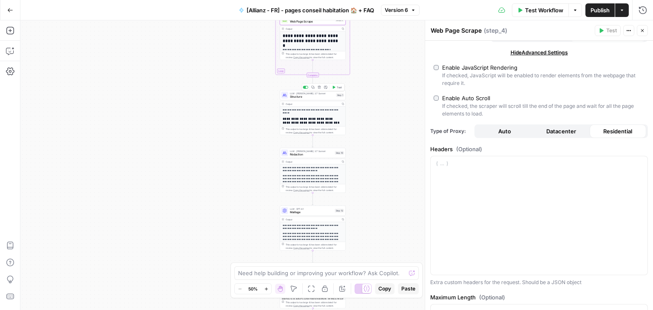
click at [290, 96] on span "Structure" at bounding box center [312, 97] width 45 height 4
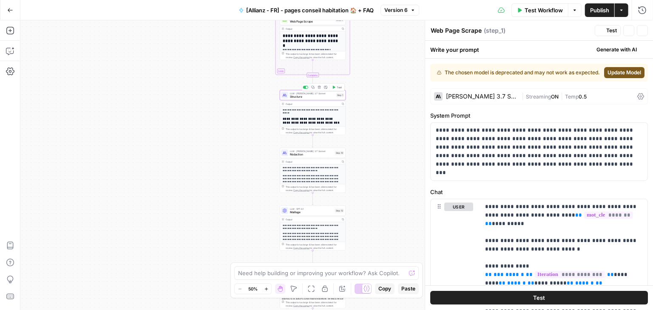
type textarea "Structure"
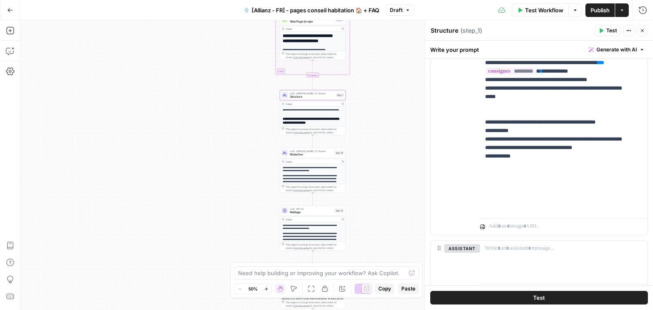
scroll to position [299, 0]
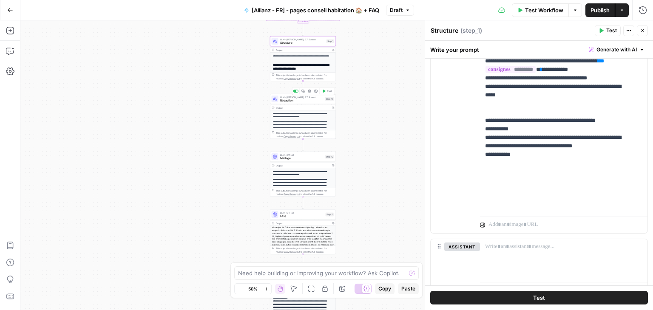
click at [286, 103] on div "LLM · Claude 3.7 Sonnet Rédaction Step 10 Copy step Delete step Add Note Test" at bounding box center [303, 99] width 66 height 10
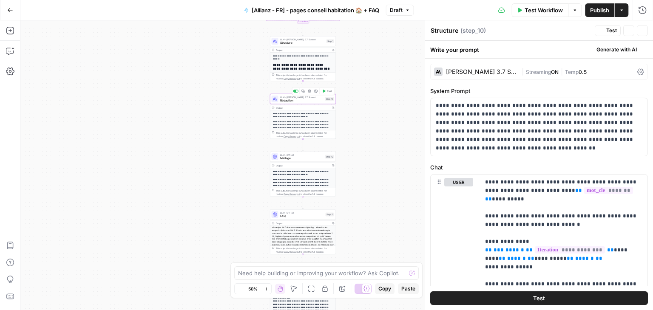
type textarea "Rédaction"
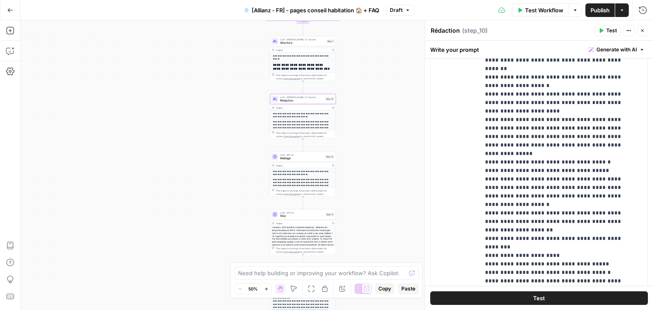
scroll to position [78, 0]
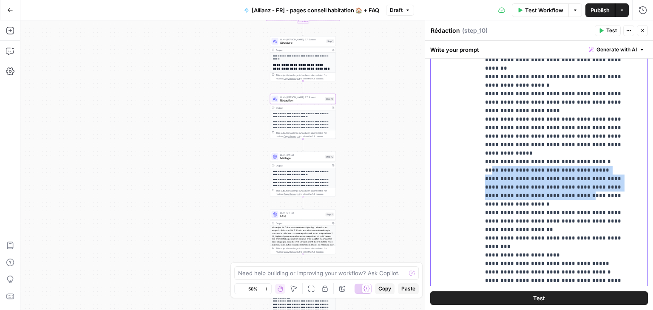
drag, startPoint x: 489, startPoint y: 144, endPoint x: 551, endPoint y: 172, distance: 68.2
click at [551, 172] on p "**********" at bounding box center [557, 238] width 144 height 569
click at [175, 134] on div "Workflow Set Inputs Inputs Google Search Google Search Step 2 Output Copy 1 2 3…" at bounding box center [336, 165] width 632 height 290
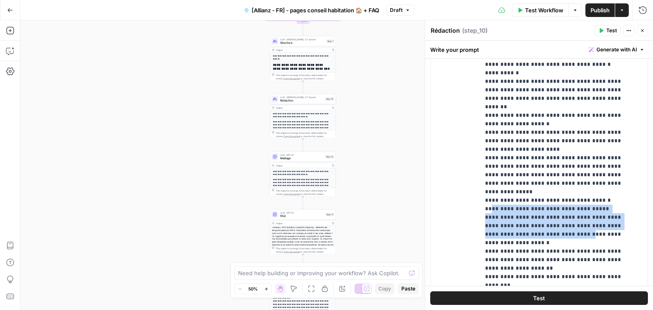
scroll to position [37, 0]
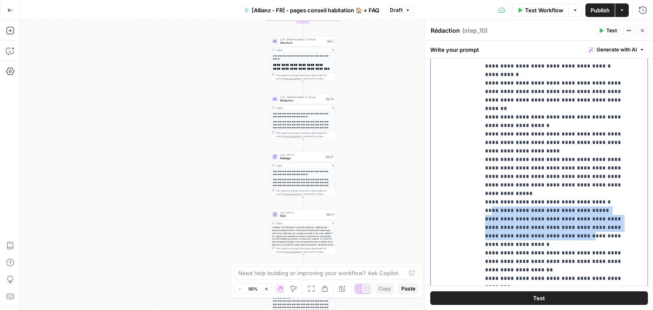
click at [540, 199] on p "**********" at bounding box center [557, 278] width 144 height 569
click at [522, 219] on p "**********" at bounding box center [557, 278] width 144 height 569
click at [518, 230] on p "**********" at bounding box center [557, 278] width 144 height 569
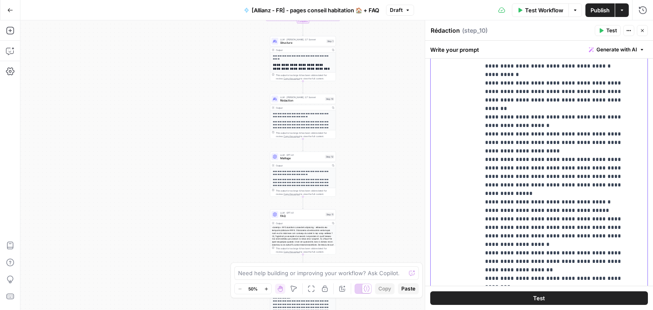
click at [488, 217] on p "**********" at bounding box center [557, 278] width 144 height 569
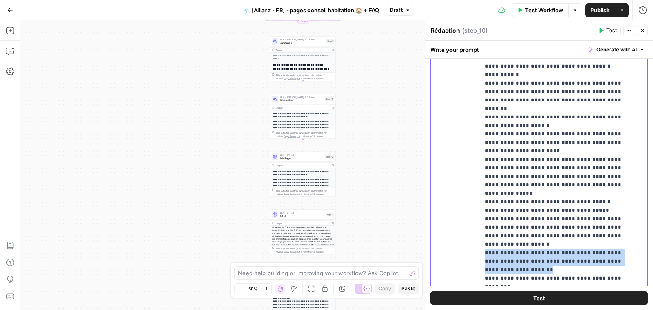
drag, startPoint x: 480, startPoint y: 217, endPoint x: 524, endPoint y: 232, distance: 46.2
click at [524, 232] on div "**********" at bounding box center [560, 201] width 161 height 346
copy p "**********"
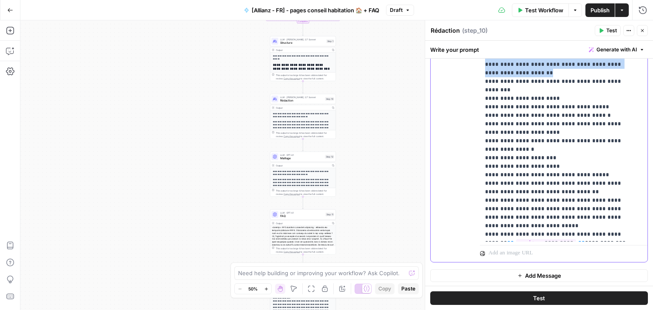
scroll to position [0, 0]
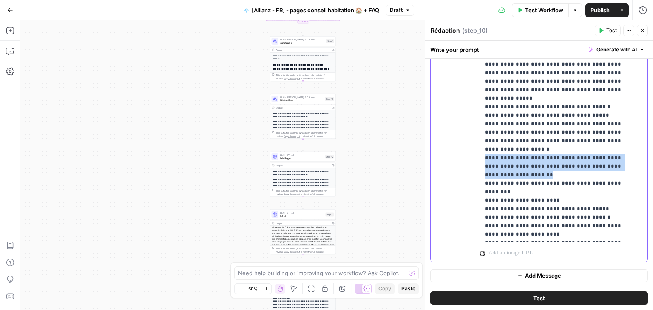
copy p "**********"
